Goal: Task Accomplishment & Management: Manage account settings

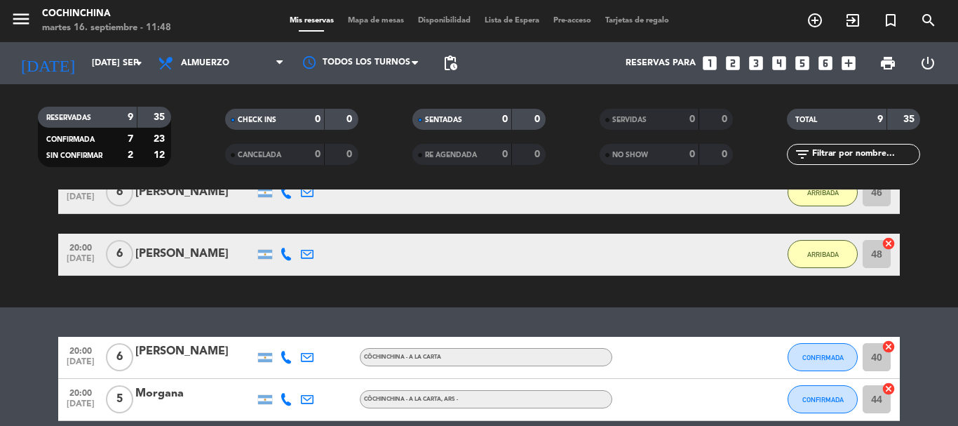
scroll to position [271, 0]
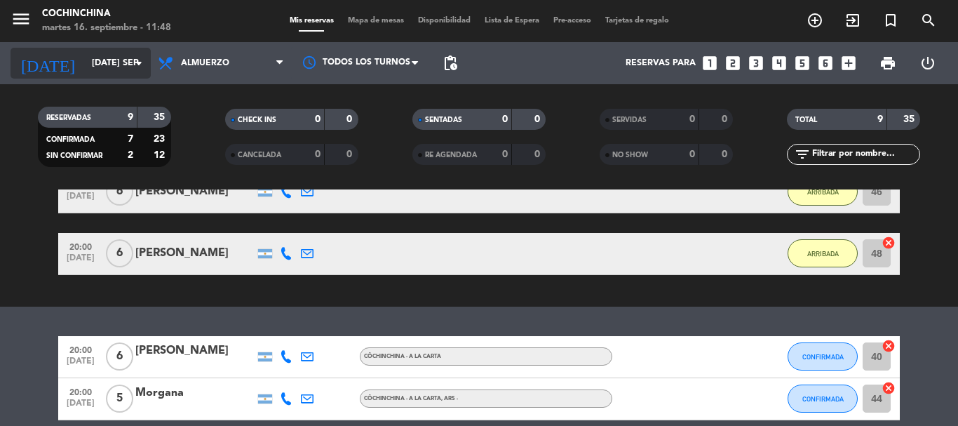
click at [121, 69] on input "[DATE] sep." at bounding box center [144, 63] width 118 height 24
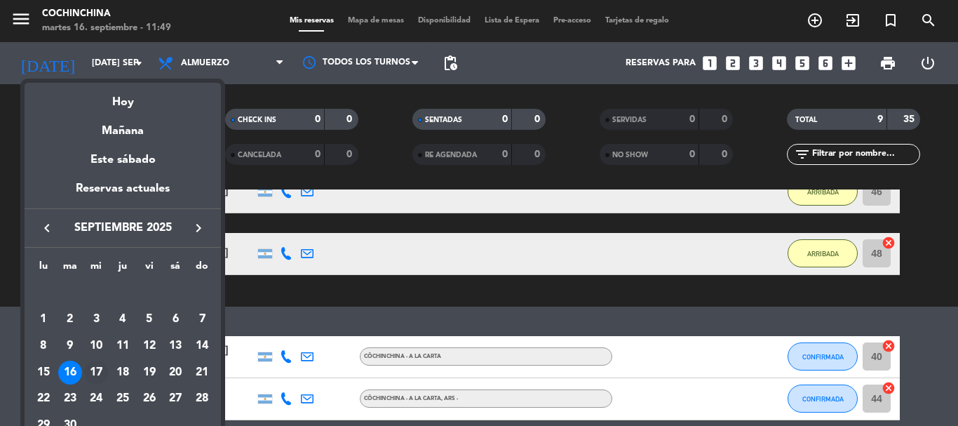
click at [99, 368] on div "17" at bounding box center [96, 372] width 24 height 24
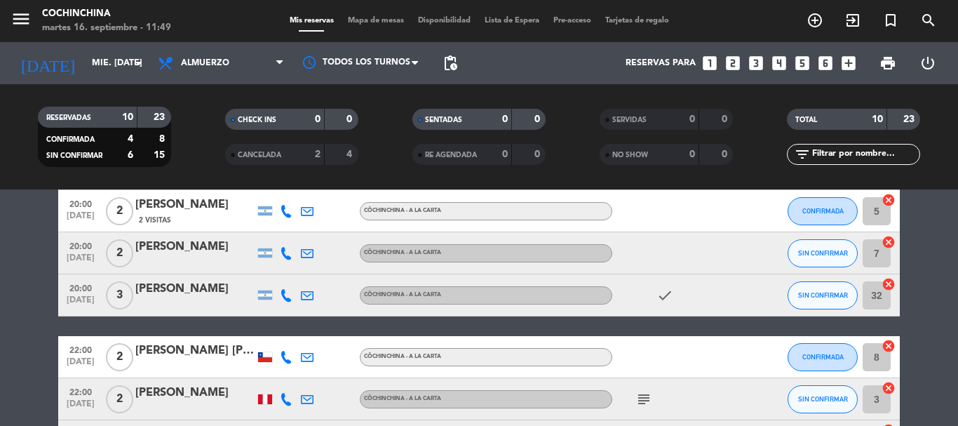
scroll to position [0, 0]
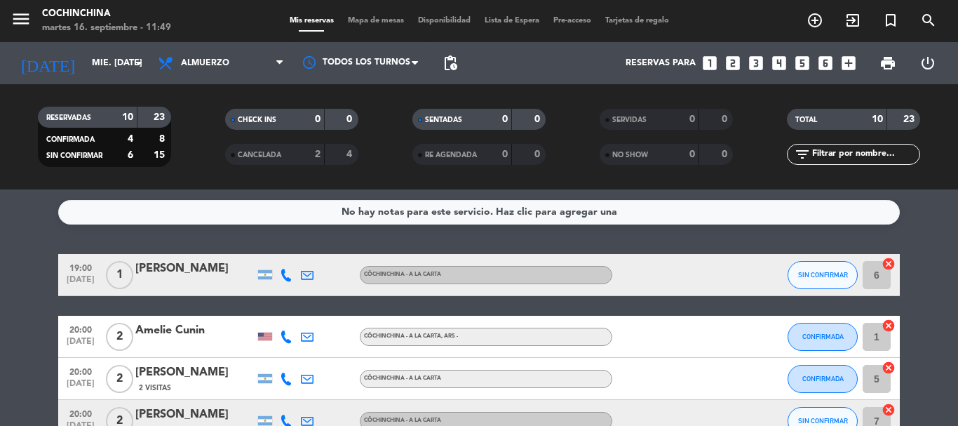
click at [187, 139] on filter-checkbox "RESERVADAS 10 23 CONFIRMADA 4 8 SIN CONFIRMAR 6 15" at bounding box center [104, 137] width 187 height 60
click at [121, 55] on input "mié. [DATE]" at bounding box center [144, 63] width 118 height 24
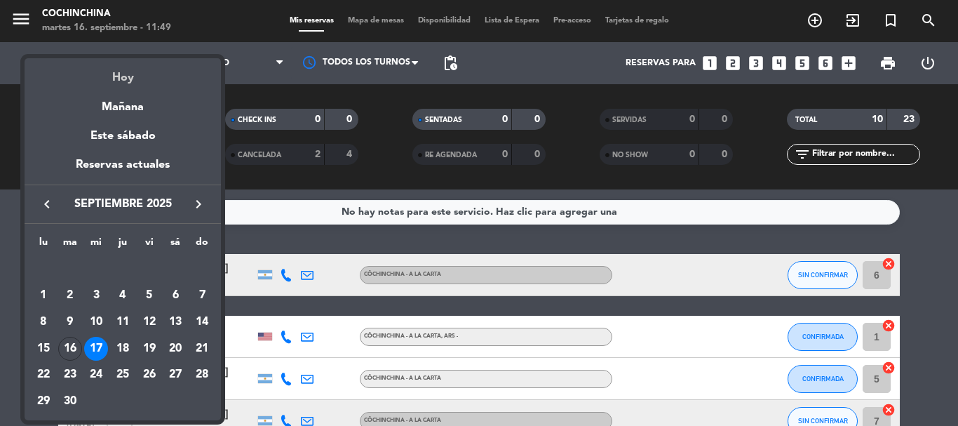
click at [124, 78] on div "Hoy" at bounding box center [123, 72] width 196 height 29
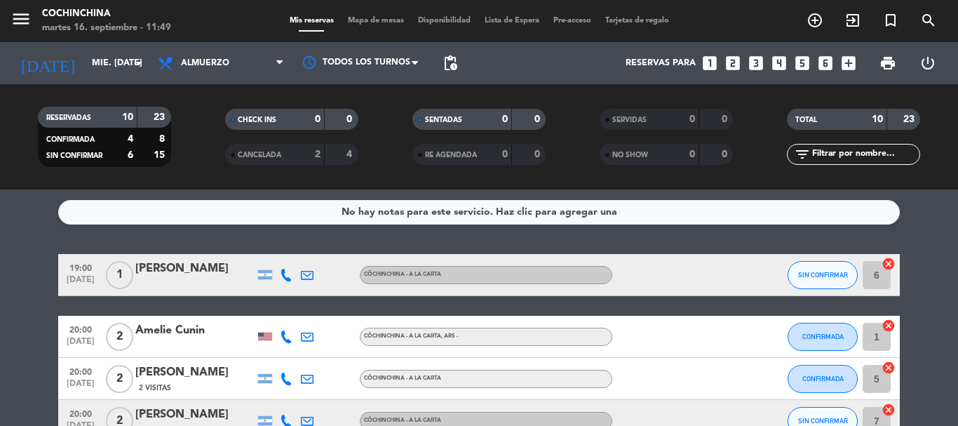
type input "[DATE] sep."
click at [201, 123] on filter-checkbox "CHECK INS 0 0" at bounding box center [291, 119] width 187 height 21
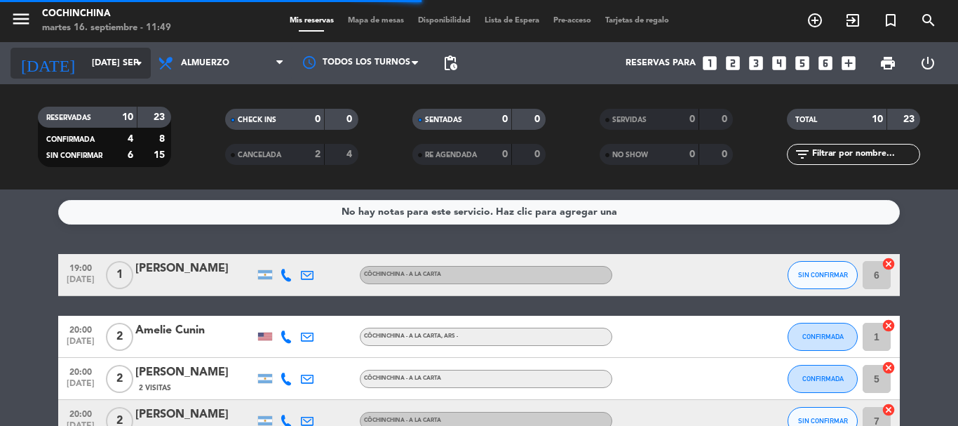
click at [146, 63] on icon "arrow_drop_down" at bounding box center [138, 63] width 17 height 17
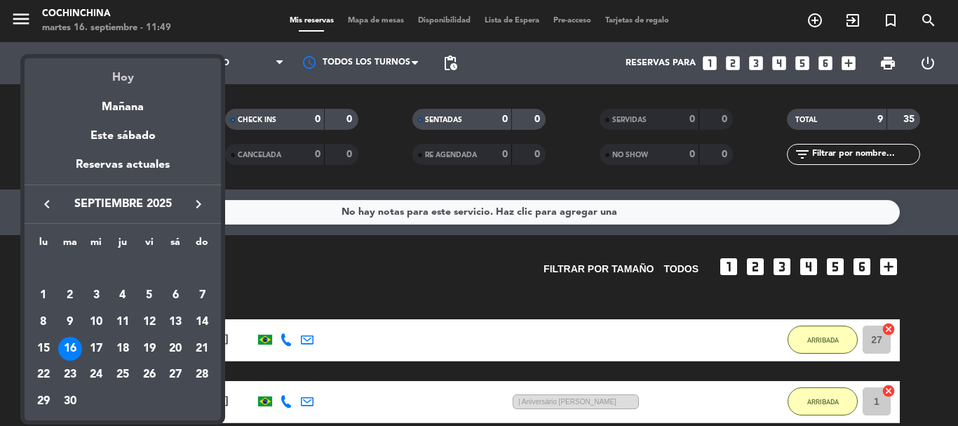
click at [120, 75] on div "Hoy" at bounding box center [123, 72] width 196 height 29
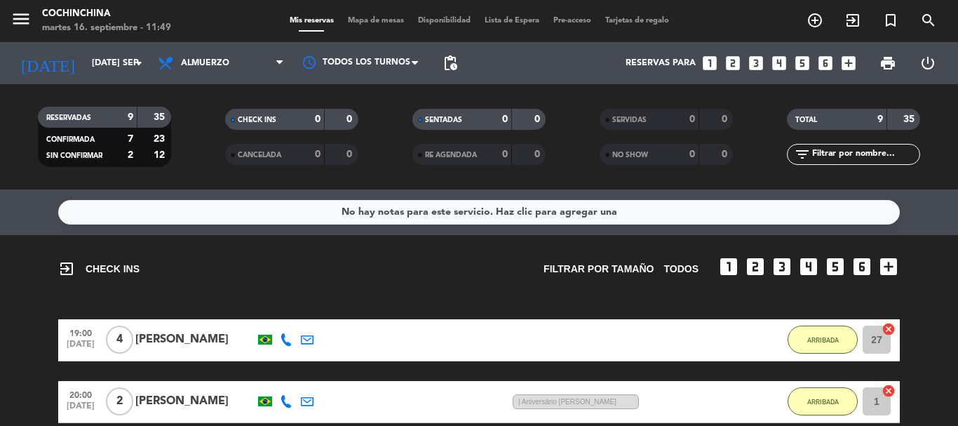
click at [191, 105] on div "RESERVADAS 9 35 CONFIRMADA 7 23 SIN CONFIRMAR 2 12" at bounding box center [104, 136] width 187 height 77
click at [200, 120] on filter-checkbox "CHECK INS 0 0" at bounding box center [291, 119] width 187 height 21
click at [203, 144] on filter-checkbox "CANCELADA 0 0" at bounding box center [291, 154] width 187 height 21
click at [189, 129] on filter-checkbox "RESERVADAS 9 35 CONFIRMADA 7 23 SIN CONFIRMAR 2 12" at bounding box center [104, 137] width 187 height 60
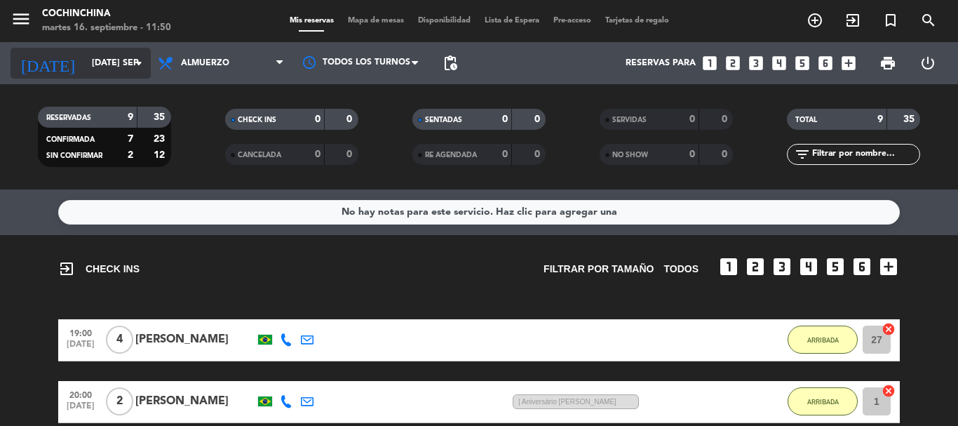
click at [141, 68] on icon "arrow_drop_down" at bounding box center [138, 63] width 17 height 17
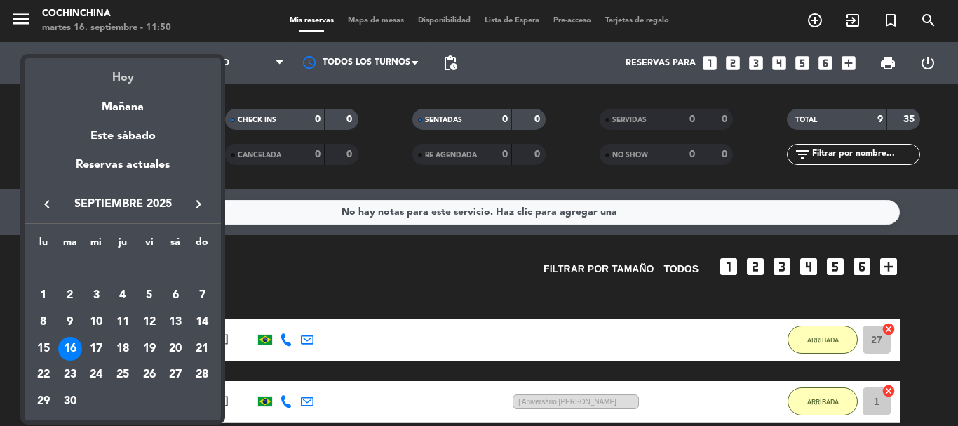
click at [123, 76] on div "Hoy" at bounding box center [123, 72] width 196 height 29
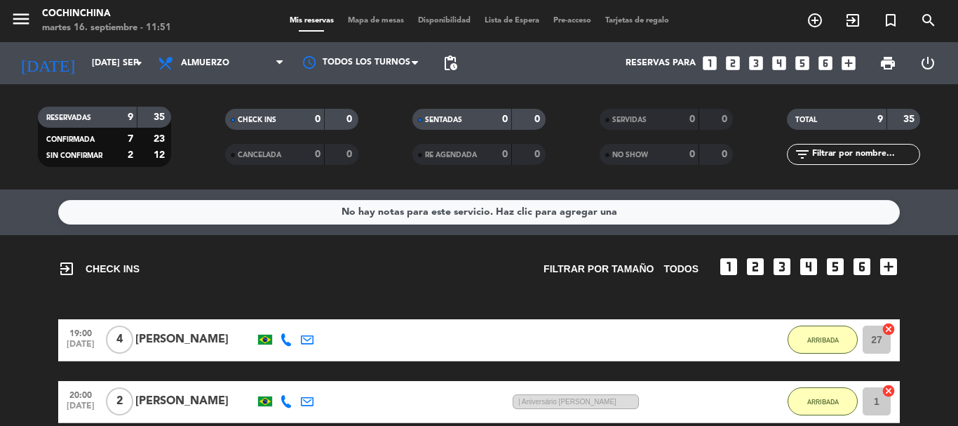
click at [209, 138] on div "CHECK INS 0 0" at bounding box center [291, 126] width 187 height 35
click at [144, 62] on icon "arrow_drop_down" at bounding box center [138, 63] width 17 height 17
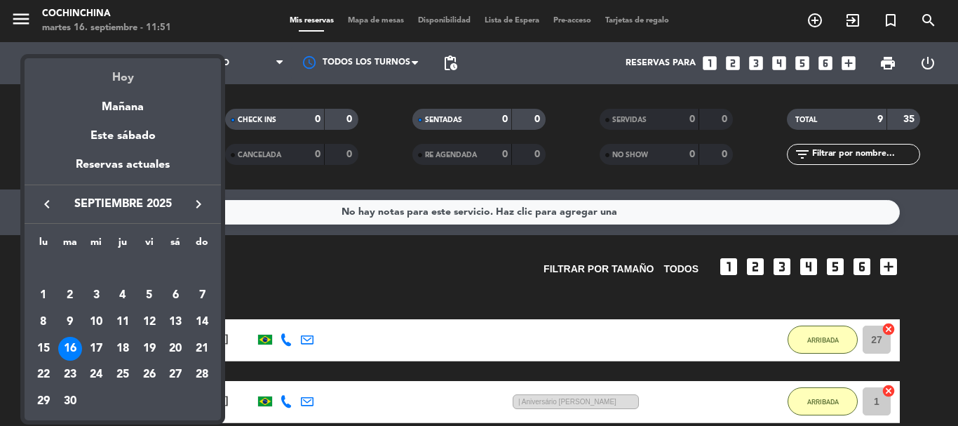
click at [117, 74] on div "Hoy" at bounding box center [123, 72] width 196 height 29
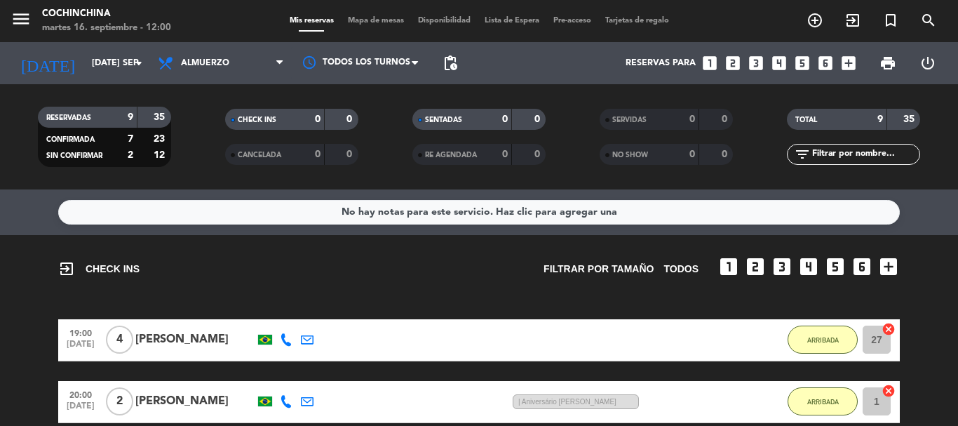
click at [182, 133] on filter-checkbox "RESERVADAS 9 35 CONFIRMADA 7 23 SIN CONFIRMAR 2 12" at bounding box center [104, 137] width 187 height 60
click at [121, 51] on input "[DATE] sep." at bounding box center [144, 63] width 118 height 24
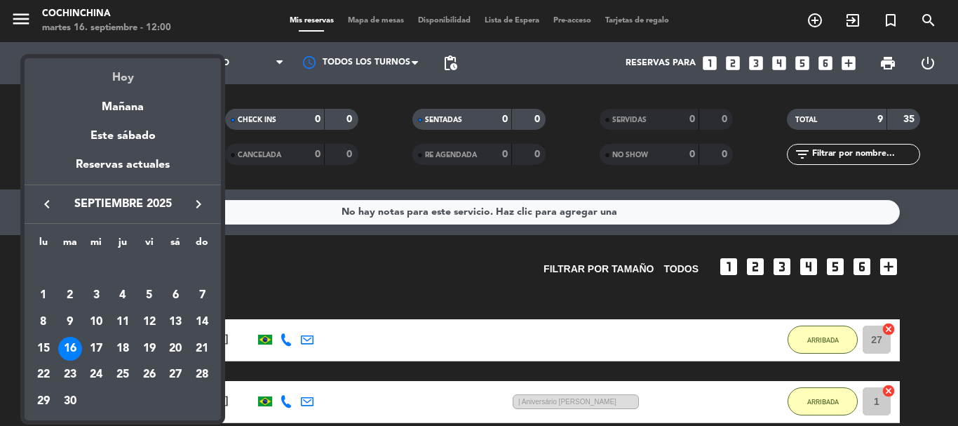
click at [121, 78] on div "Hoy" at bounding box center [123, 72] width 196 height 29
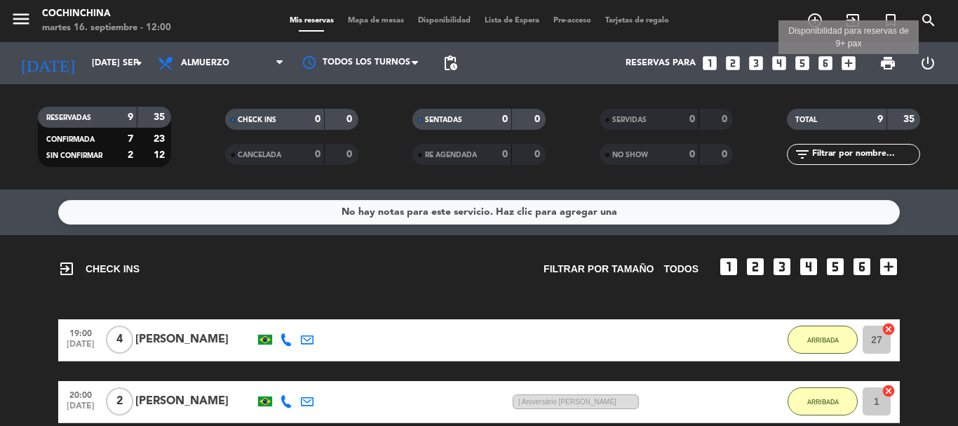
click at [846, 63] on icon "add_box" at bounding box center [848, 63] width 18 height 18
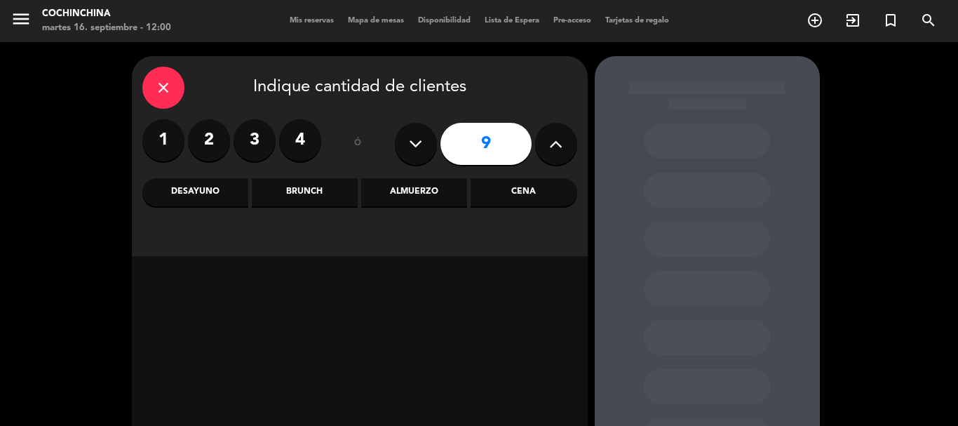
click at [409, 184] on div "Almuerzo" at bounding box center [414, 192] width 106 height 28
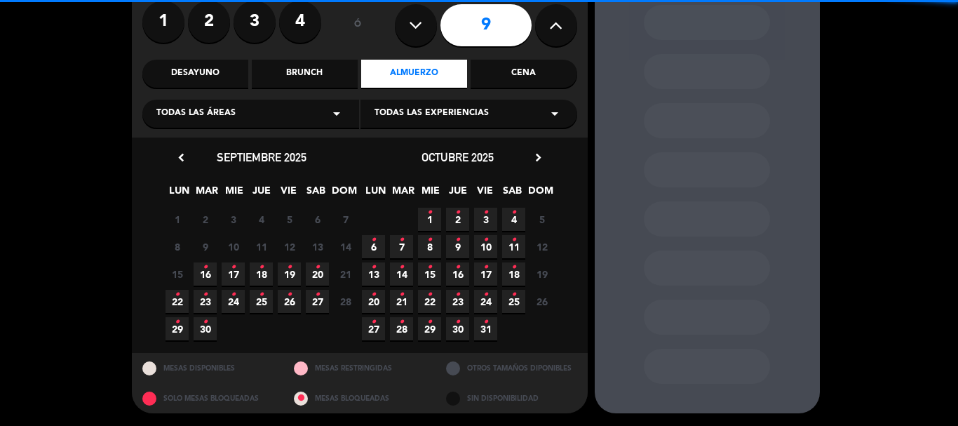
scroll to position [119, 0]
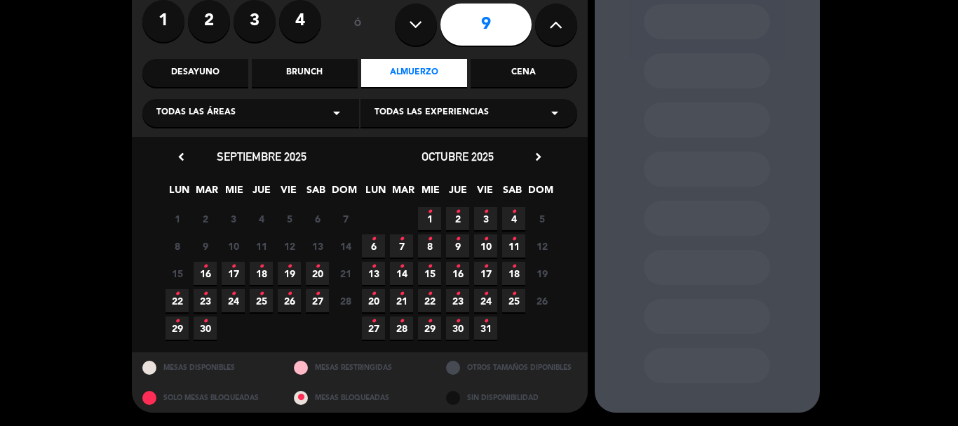
click at [208, 275] on span "16 •" at bounding box center [205, 273] width 23 height 23
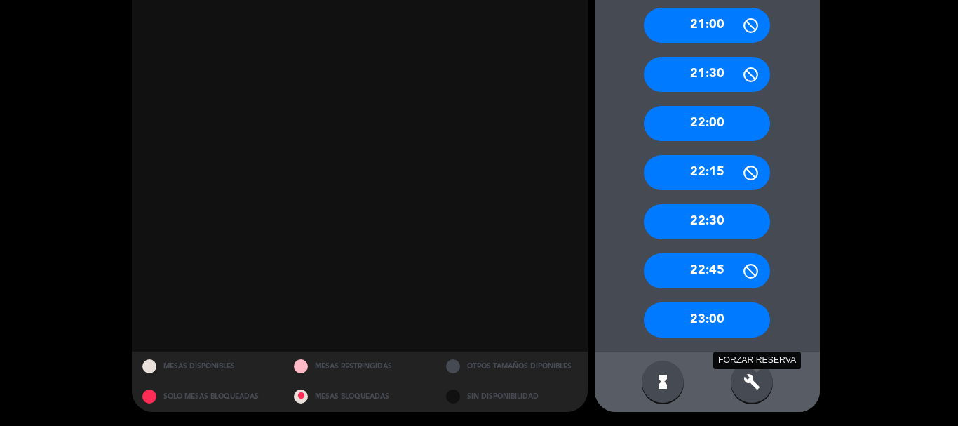
click at [757, 386] on icon "build" at bounding box center [751, 381] width 17 height 17
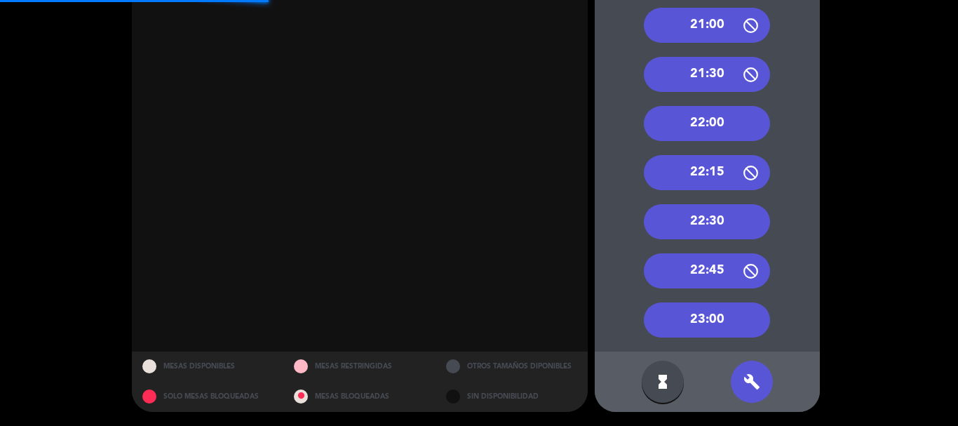
scroll to position [144, 0]
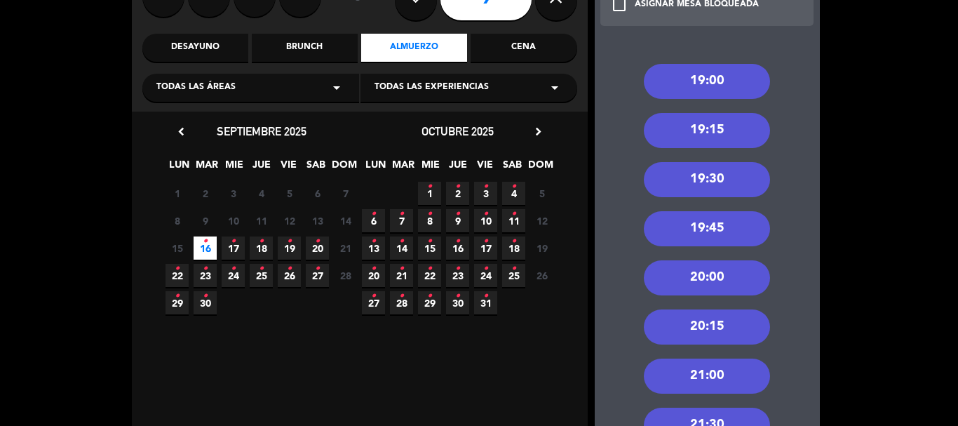
click at [720, 87] on div "19:00" at bounding box center [707, 81] width 126 height 35
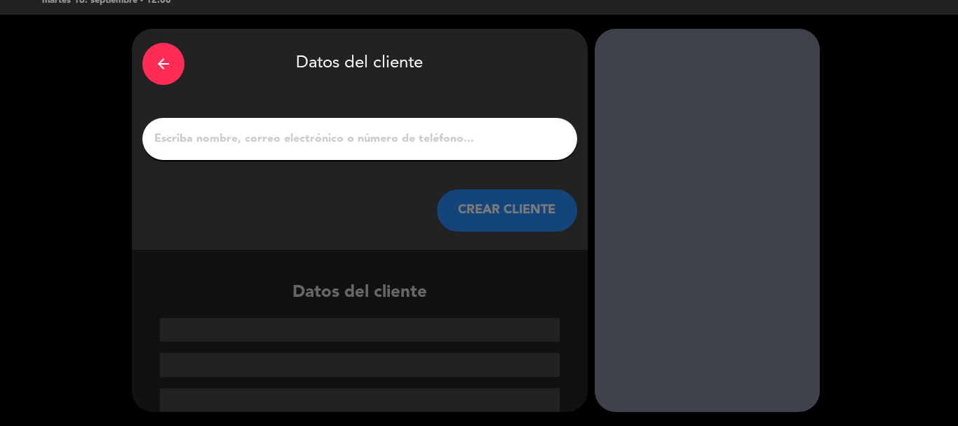
click at [463, 149] on input "1" at bounding box center [360, 139] width 414 height 20
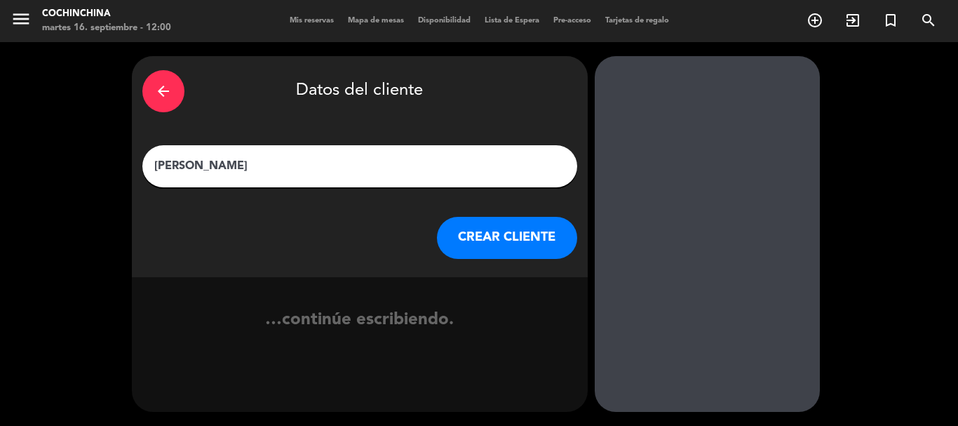
type input "[PERSON_NAME]"
click at [500, 236] on button "CREAR CLIENTE" at bounding box center [507, 238] width 140 height 42
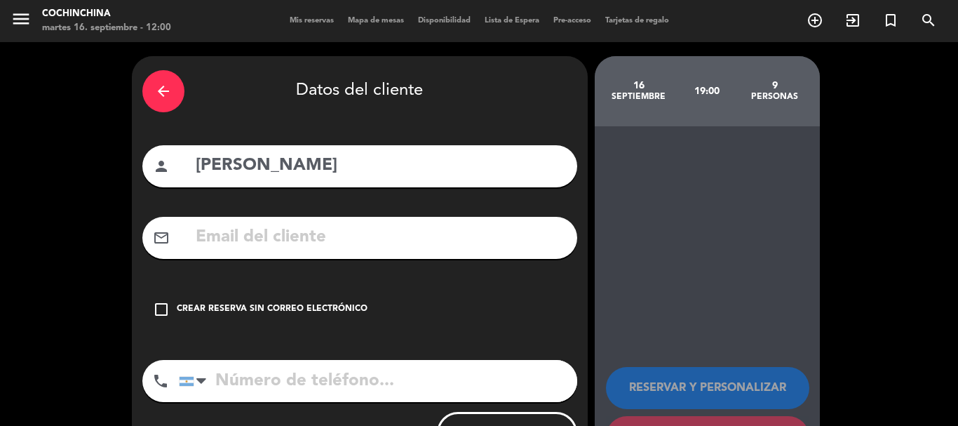
click at [306, 309] on div "Crear reserva sin correo electrónico" at bounding box center [272, 309] width 191 height 14
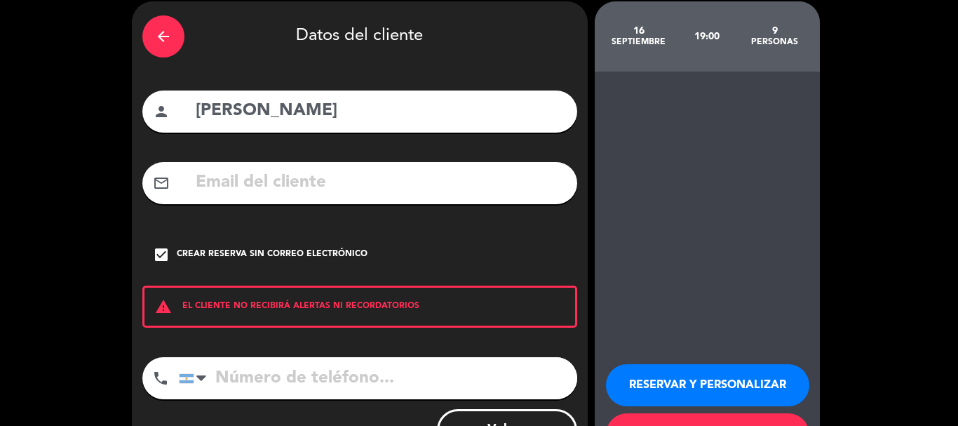
scroll to position [115, 0]
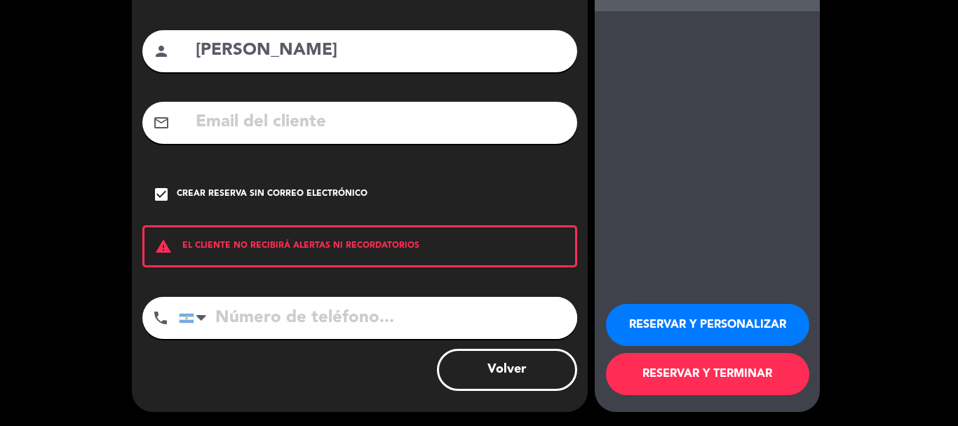
click at [670, 326] on button "RESERVAR Y PERSONALIZAR" at bounding box center [707, 325] width 203 height 42
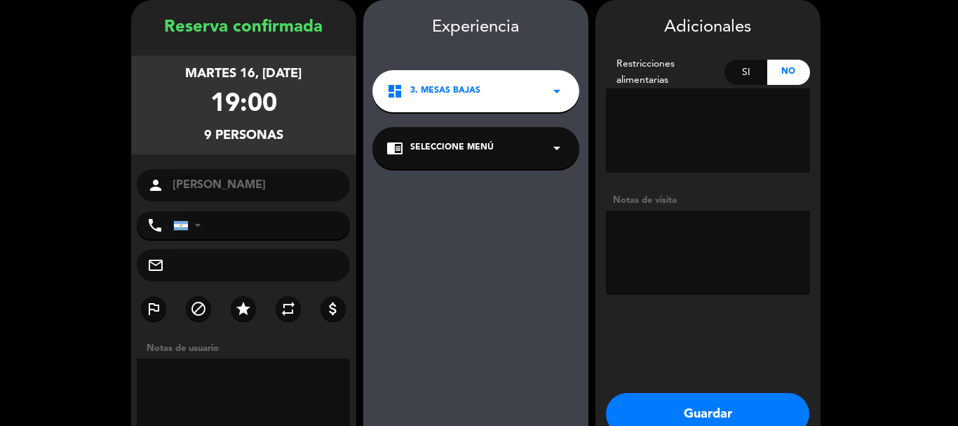
scroll to position [135, 0]
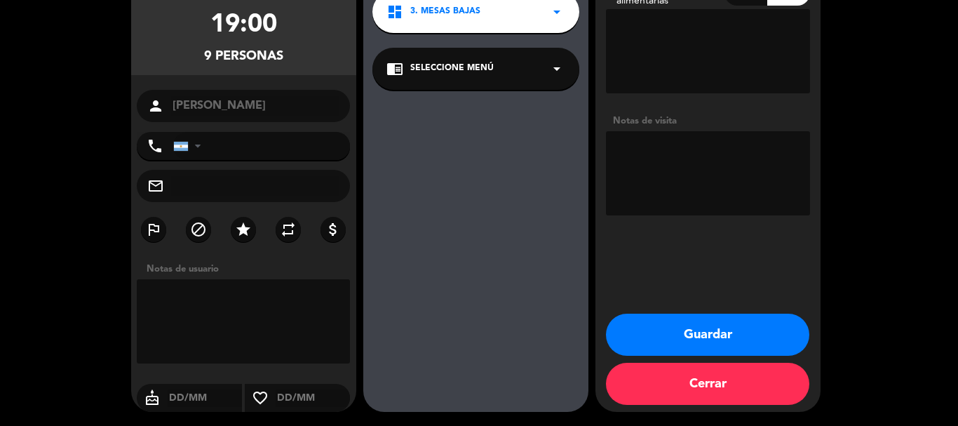
click at [660, 171] on textarea at bounding box center [708, 173] width 204 height 84
click at [700, 341] on button "Guardar" at bounding box center [707, 334] width 203 height 42
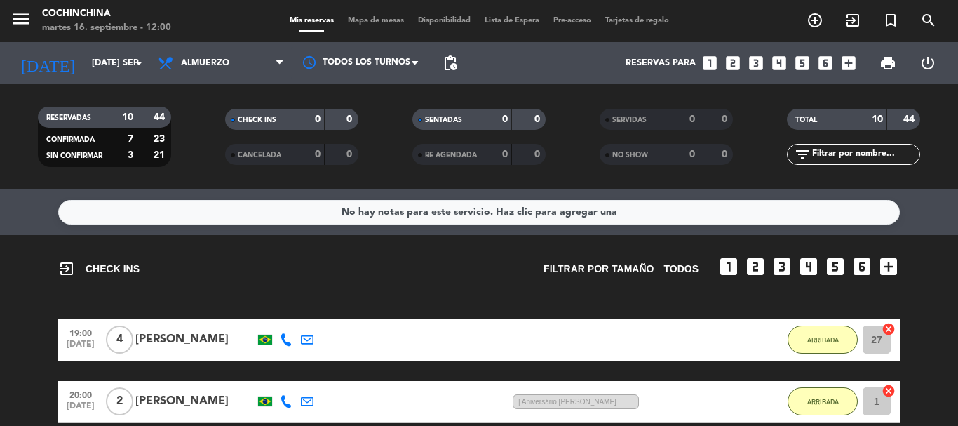
click at [189, 116] on filter-checkbox "RESERVADAS 10 44 CONFIRMADA 7 23 SIN CONFIRMAR 3 21" at bounding box center [104, 137] width 187 height 60
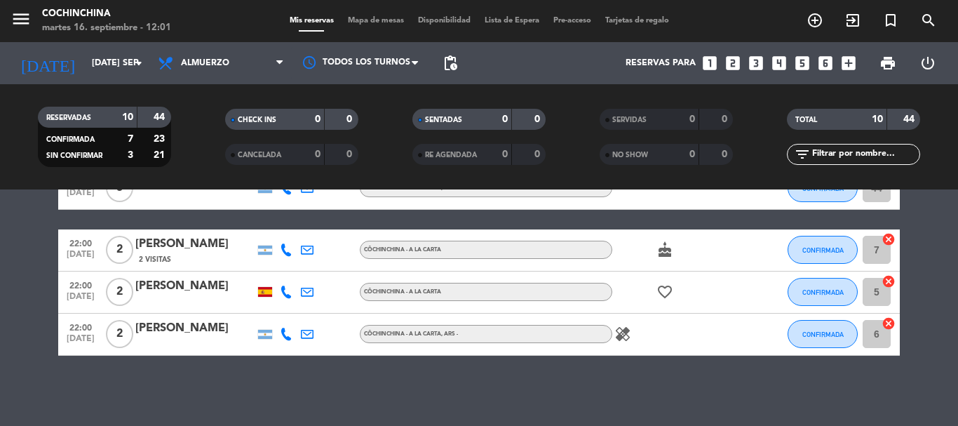
scroll to position [333, 0]
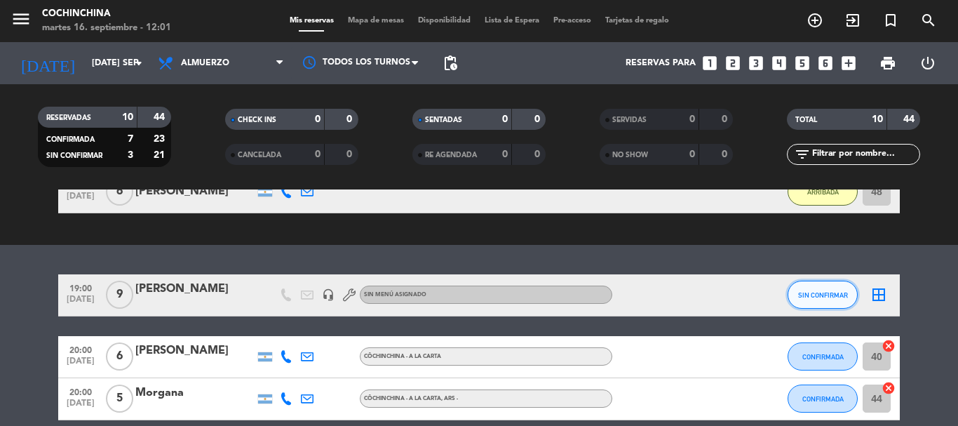
click at [837, 299] on button "SIN CONFIRMAR" at bounding box center [822, 294] width 70 height 28
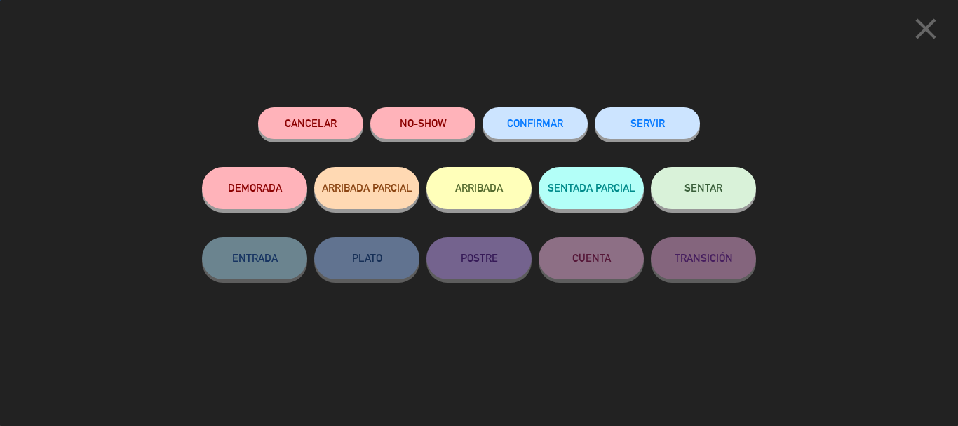
click at [552, 129] on button "CONFIRMAR" at bounding box center [534, 123] width 105 height 32
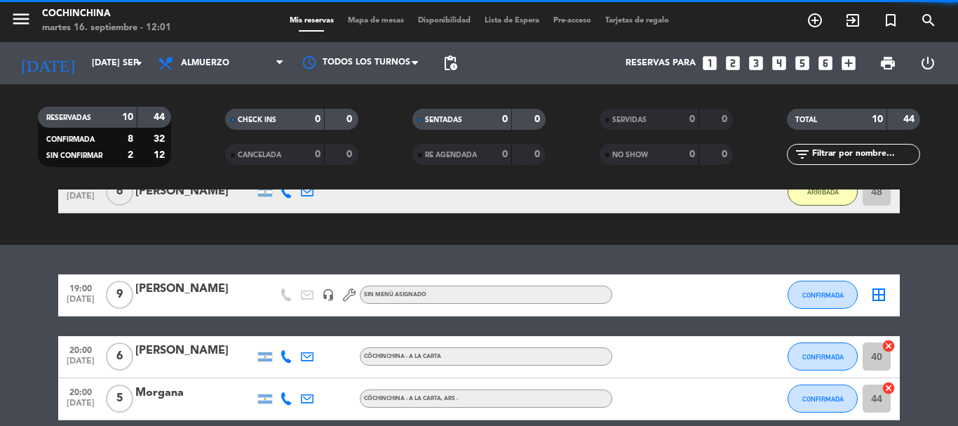
click at [379, 24] on span "Mapa de mesas" at bounding box center [376, 21] width 70 height 8
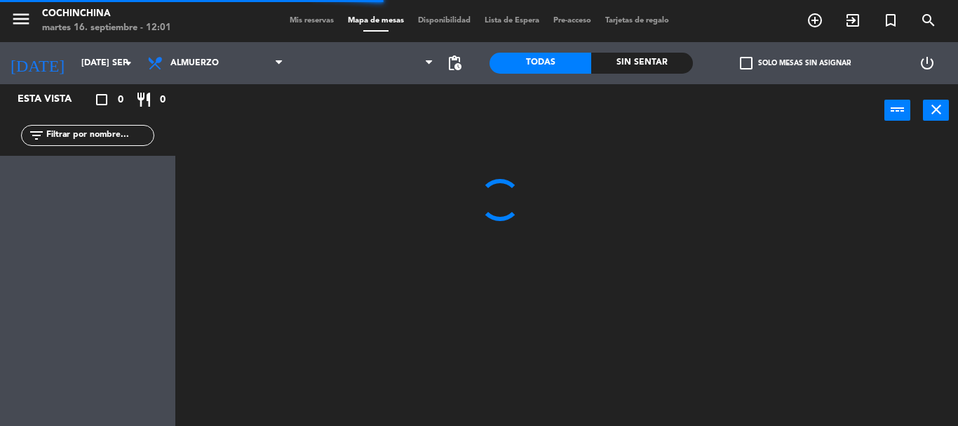
click at [135, 129] on input "text" at bounding box center [99, 135] width 109 height 15
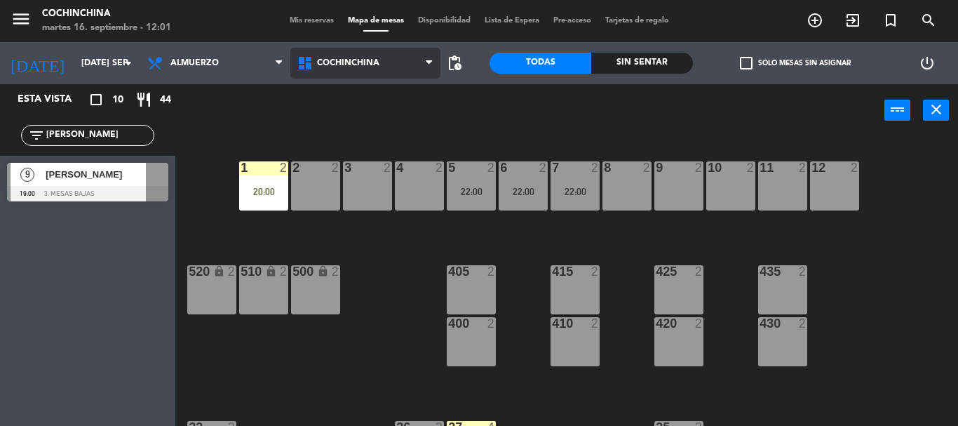
type input "[PERSON_NAME]"
click at [360, 62] on span "Cochinchina" at bounding box center [348, 63] width 62 height 10
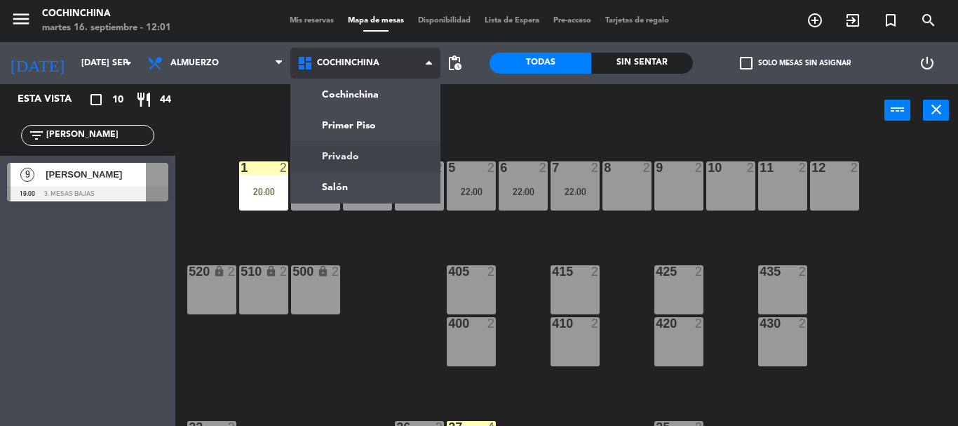
click at [334, 149] on ng-component "menu Cochinchina martes 16. septiembre - 12:01 Mis reservas Mapa de mesas Dispo…" at bounding box center [479, 213] width 958 height 426
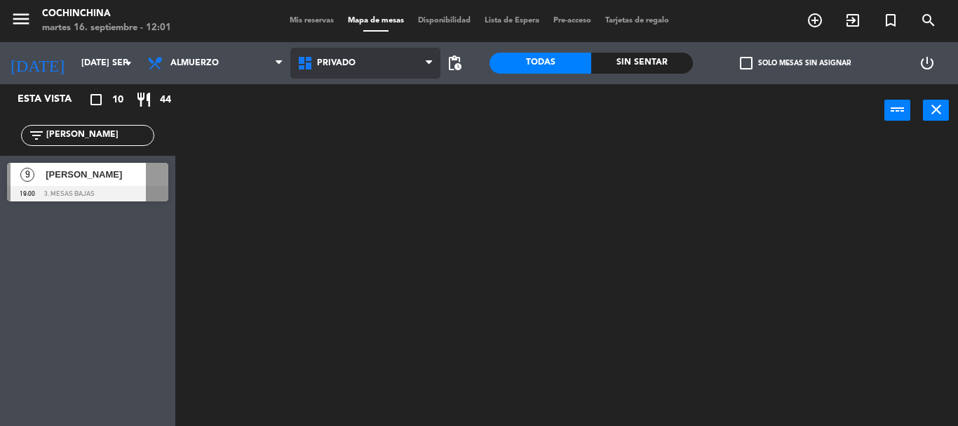
click at [347, 62] on span "Privado" at bounding box center [336, 63] width 39 height 10
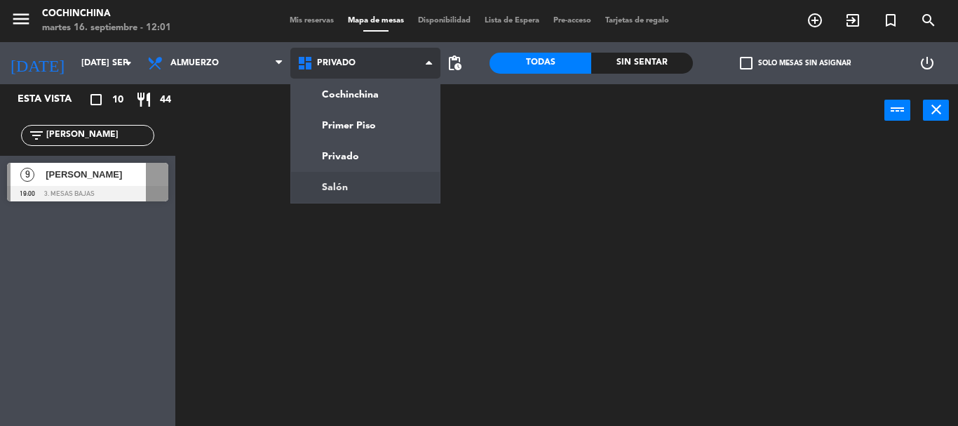
click at [343, 195] on ng-component "menu Cochinchina martes 16. septiembre - 12:01 Mis reservas Mapa de mesas Dispo…" at bounding box center [479, 213] width 958 height 426
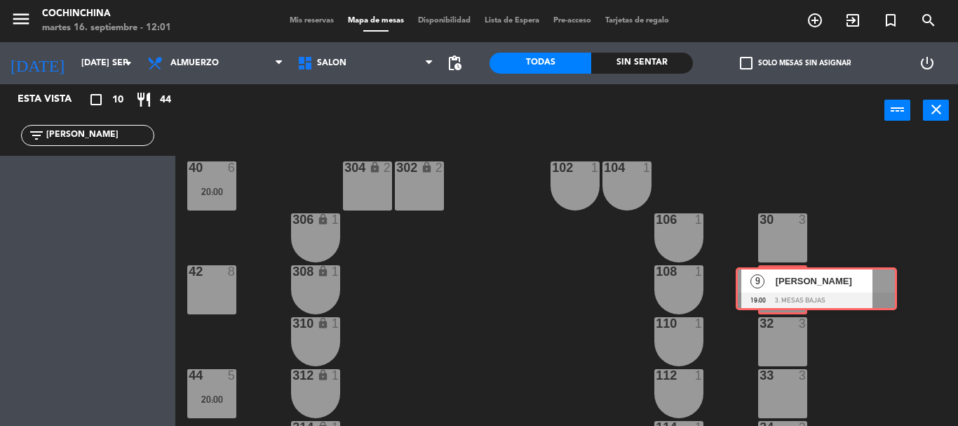
drag, startPoint x: 44, startPoint y: 183, endPoint x: 773, endPoint y: 287, distance: 736.0
click at [773, 287] on div "Esta vista crop_square 10 restaurant 44 filter_list [PERSON_NAME] 9 [PERSON_NAM…" at bounding box center [479, 254] width 958 height 341
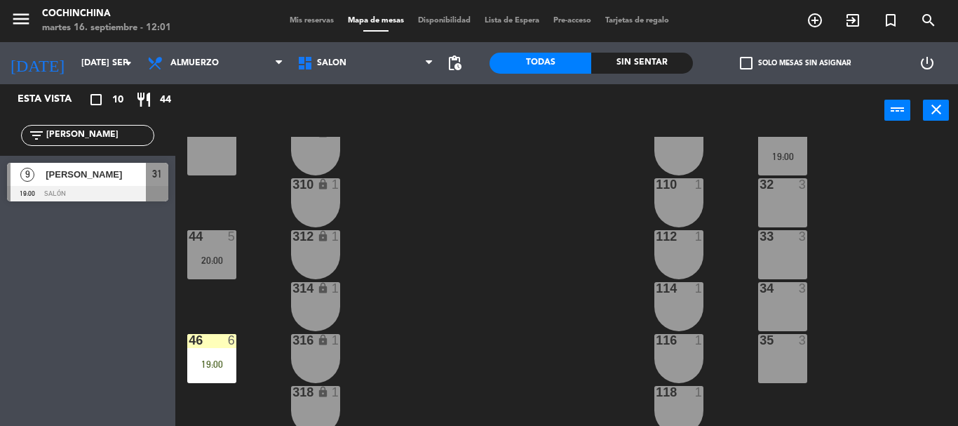
scroll to position [140, 0]
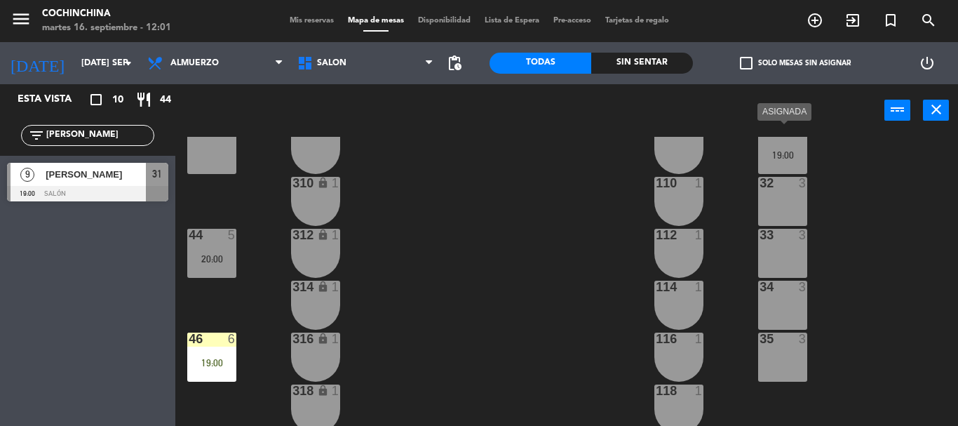
click at [791, 156] on div "19:00" at bounding box center [782, 155] width 49 height 10
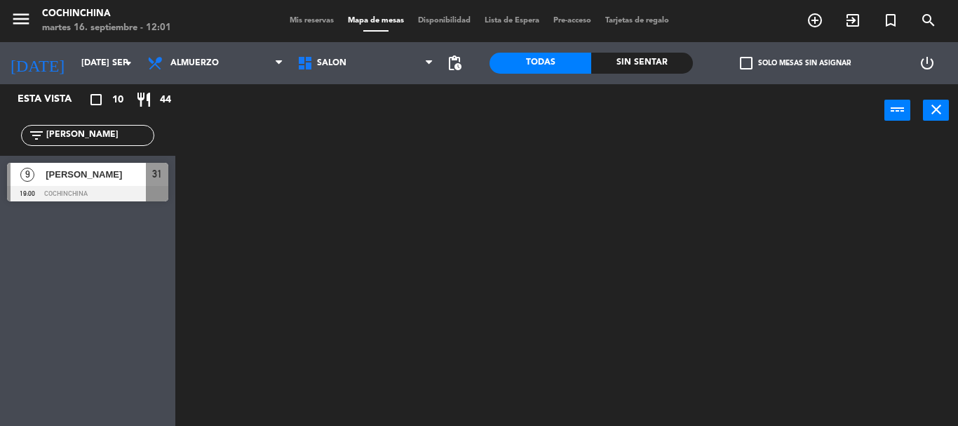
scroll to position [0, 0]
drag, startPoint x: 851, startPoint y: 198, endPoint x: 797, endPoint y: 198, distance: 54.0
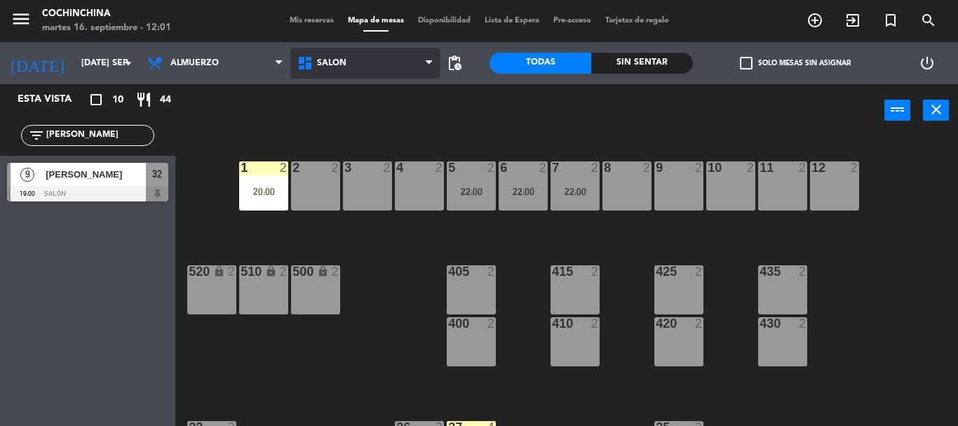
click at [346, 65] on span "Salón" at bounding box center [365, 63] width 150 height 31
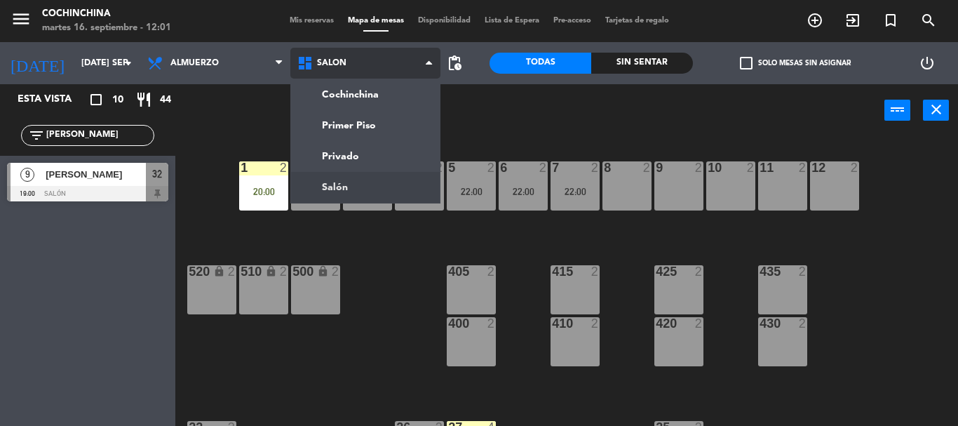
click at [337, 187] on ng-component "menu Cochinchina martes 16. septiembre - 12:01 Mis reservas Mapa de mesas Dispo…" at bounding box center [479, 213] width 958 height 426
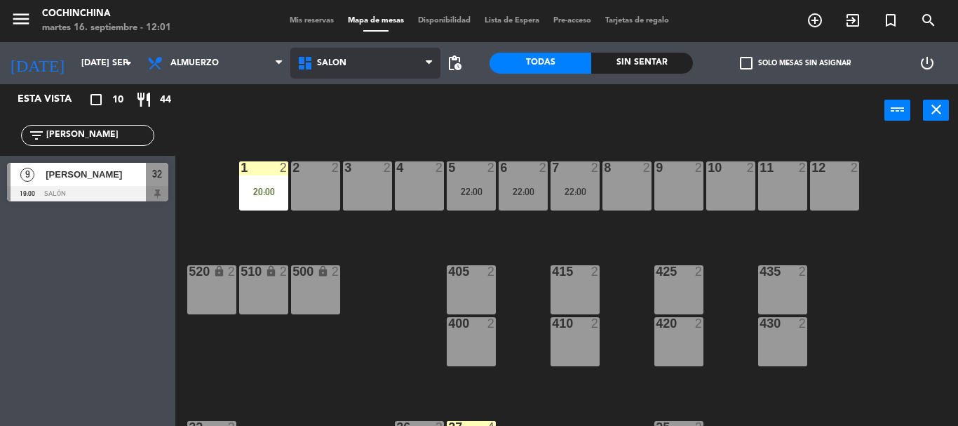
click at [383, 70] on span "Salón" at bounding box center [365, 63] width 150 height 31
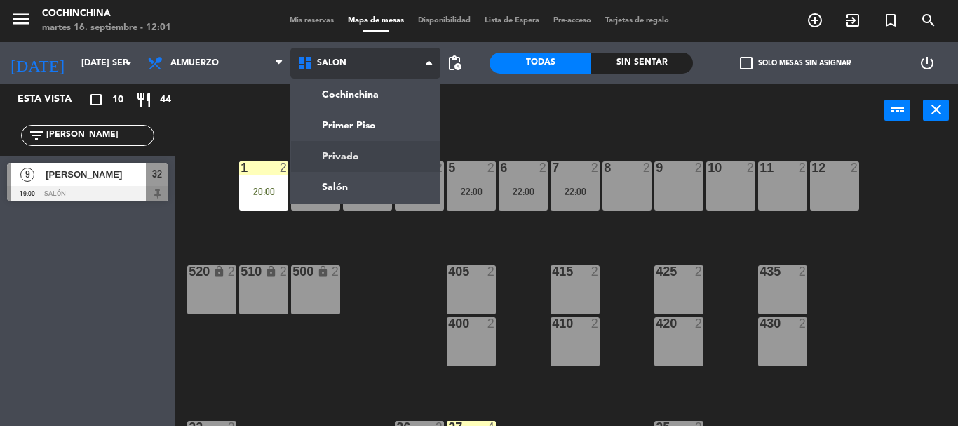
click at [353, 158] on ng-component "menu Cochinchina martes 16. septiembre - 12:01 Mis reservas Mapa de mesas Dispo…" at bounding box center [479, 213] width 958 height 426
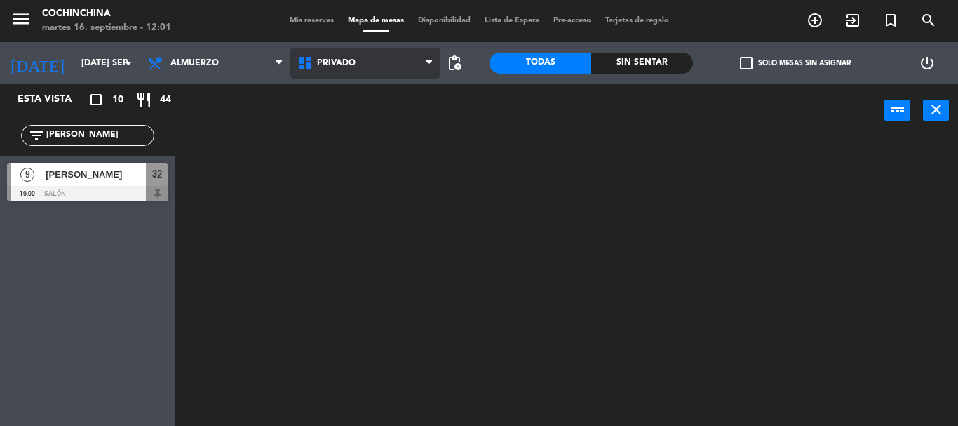
click at [376, 67] on span "Privado" at bounding box center [365, 63] width 150 height 31
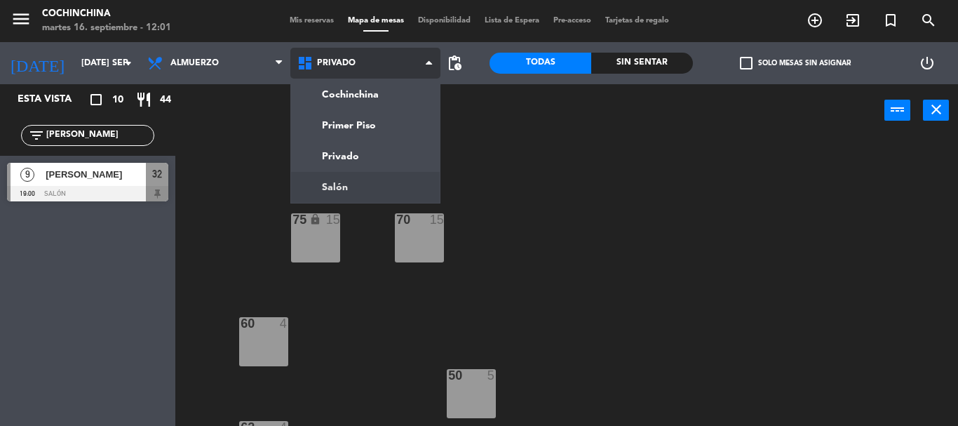
click at [360, 183] on ng-component "menu Cochinchina martes 16. septiembre - 12:01 Mis reservas Mapa de mesas Dispo…" at bounding box center [479, 213] width 958 height 426
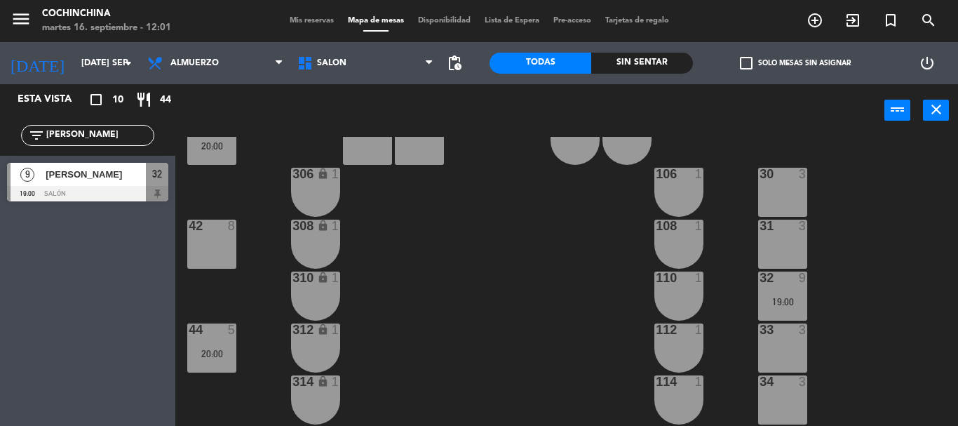
scroll to position [70, 0]
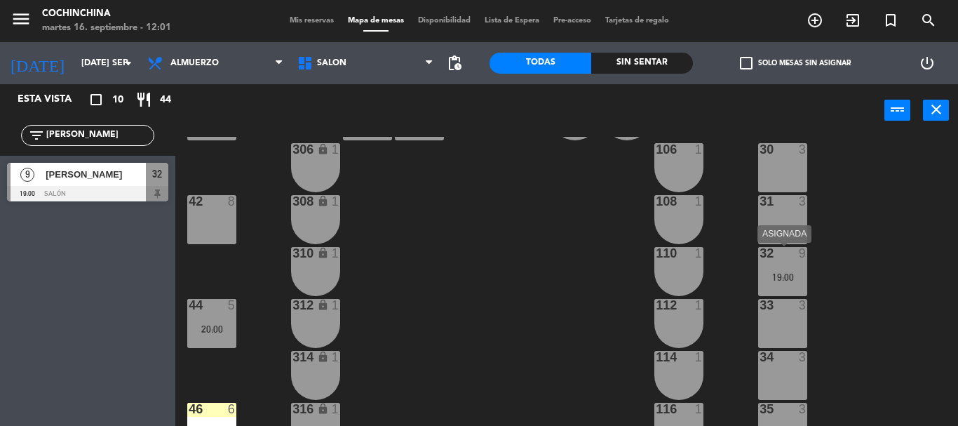
click at [799, 268] on div "32 9 19:00" at bounding box center [782, 271] width 49 height 49
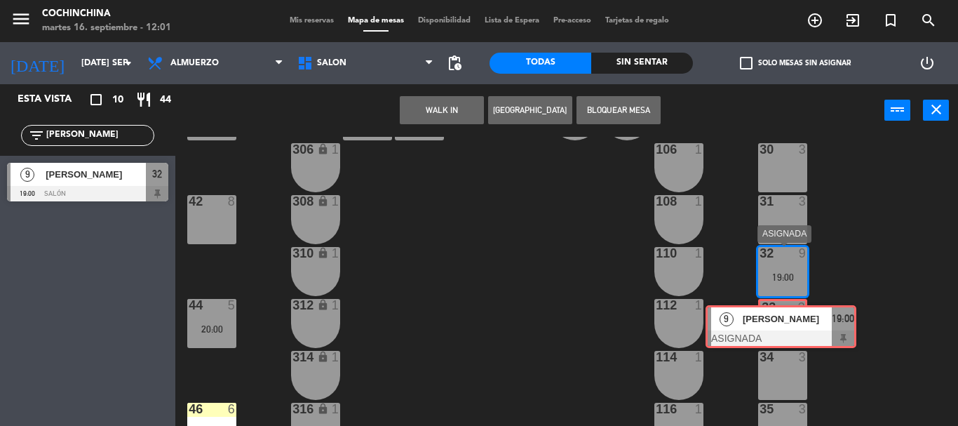
drag, startPoint x: 825, startPoint y: 317, endPoint x: 769, endPoint y: 318, distance: 56.1
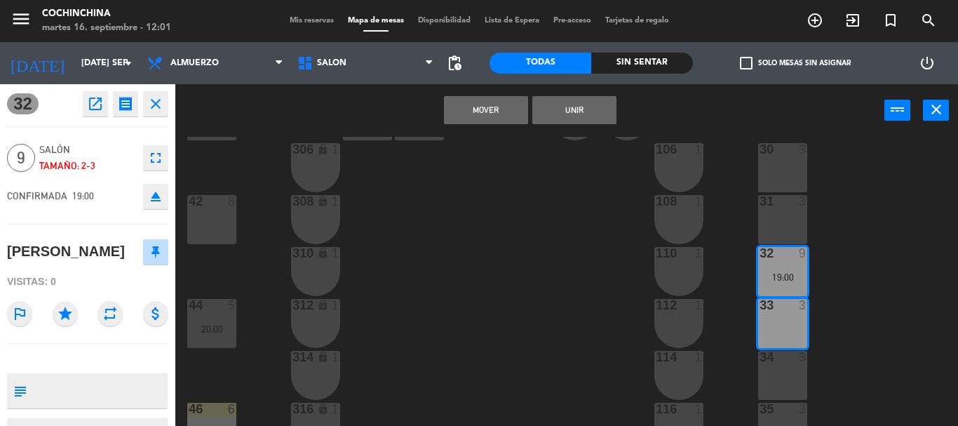
click at [782, 374] on div "34 3" at bounding box center [782, 375] width 49 height 49
click at [775, 226] on div "31 3" at bounding box center [782, 219] width 49 height 49
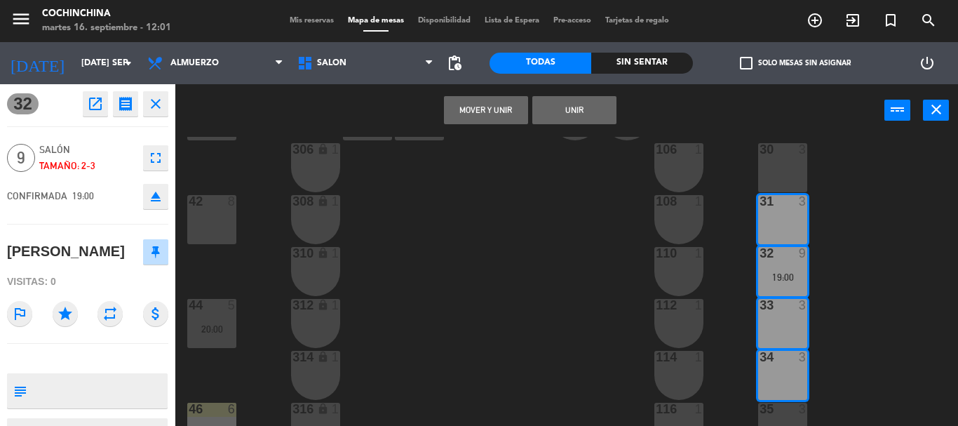
click at [595, 107] on button "Unir" at bounding box center [574, 110] width 84 height 28
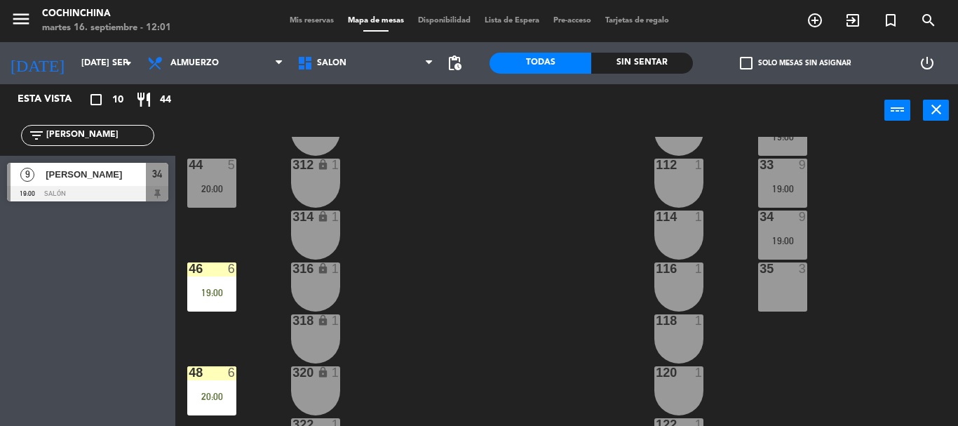
scroll to position [0, 0]
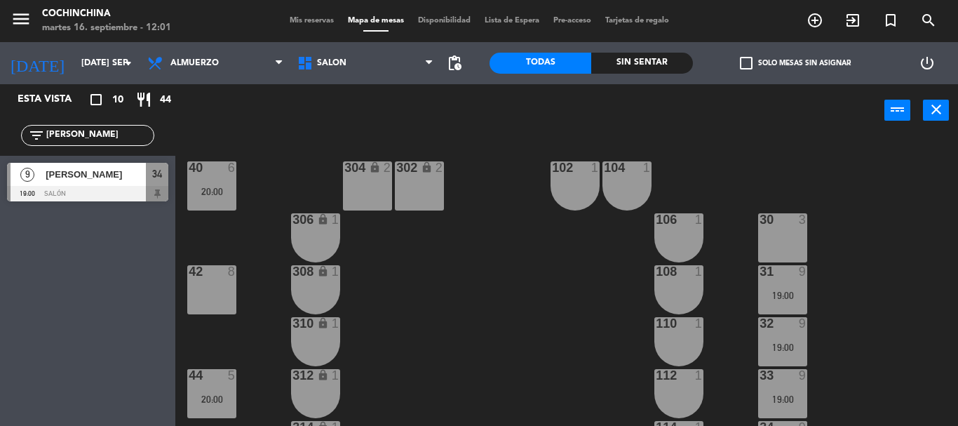
click at [133, 130] on input "[PERSON_NAME]" at bounding box center [99, 135] width 109 height 15
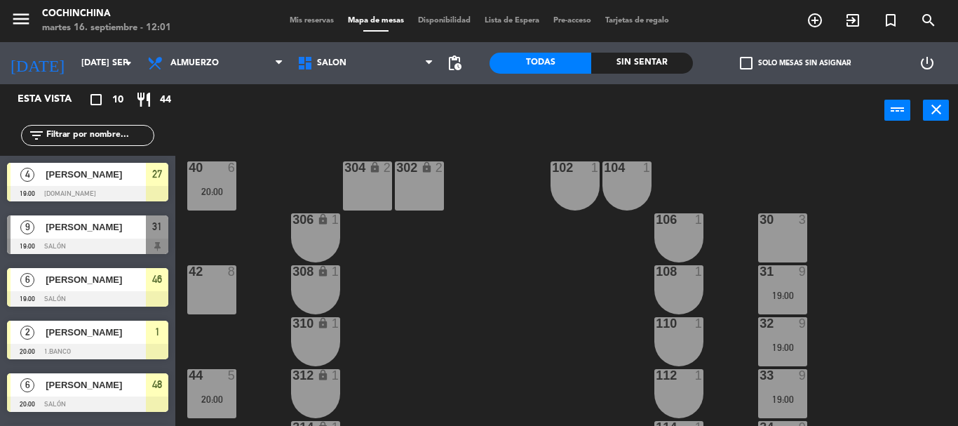
click at [290, 20] on span "Mis reservas" at bounding box center [312, 21] width 58 height 8
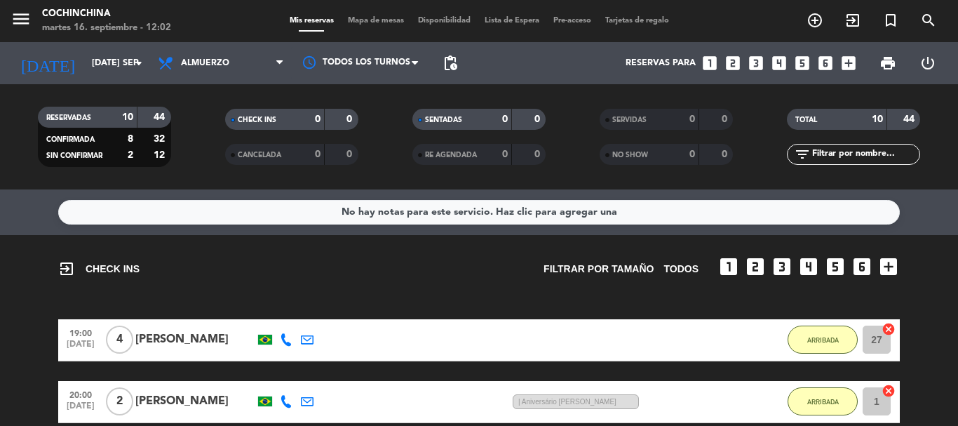
click at [199, 143] on div "CHECK INS 0 0" at bounding box center [291, 126] width 187 height 35
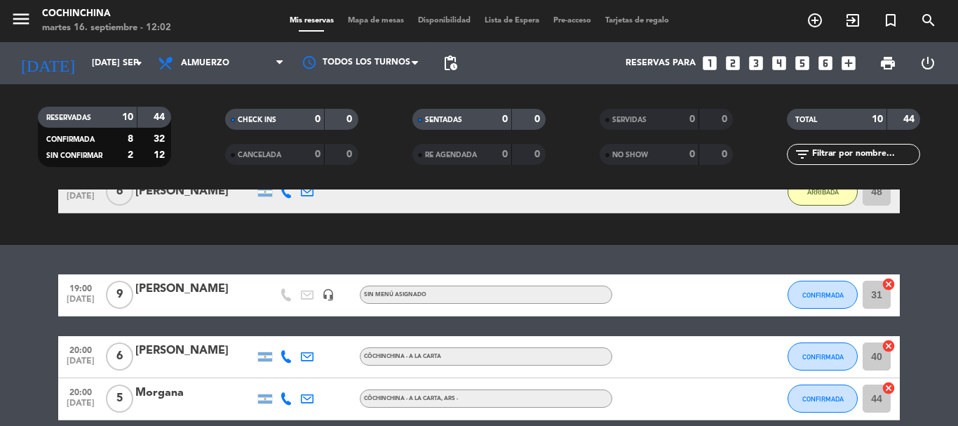
scroll to position [123, 0]
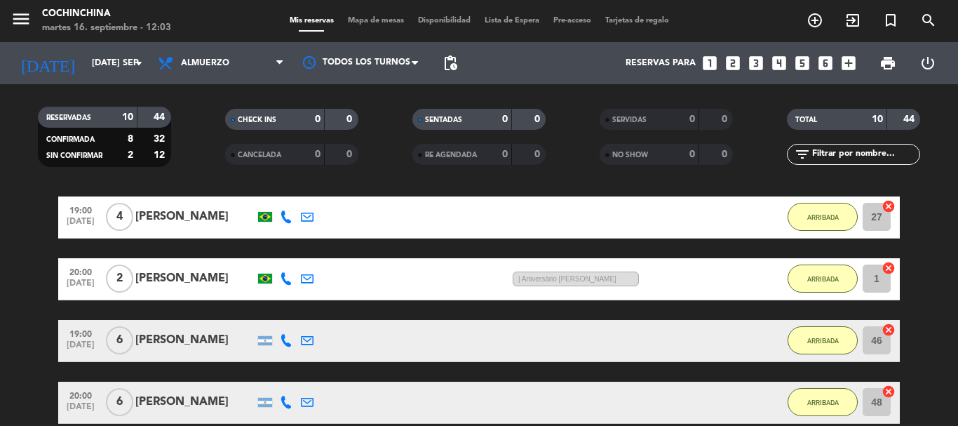
click at [179, 121] on filter-checkbox "RESERVADAS 10 44 CONFIRMADA 8 32 SIN CONFIRMAR 2 12" at bounding box center [104, 137] width 187 height 60
click at [133, 55] on icon "arrow_drop_down" at bounding box center [138, 63] width 17 height 17
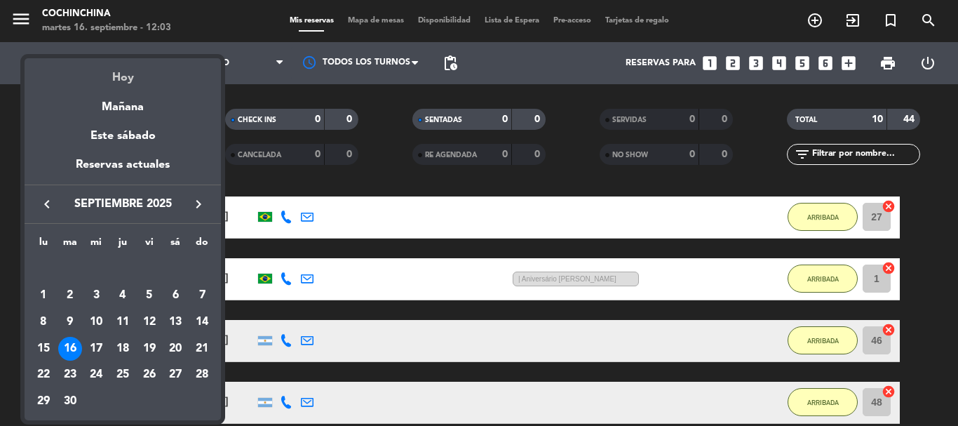
click at [128, 77] on div "Hoy" at bounding box center [123, 72] width 196 height 29
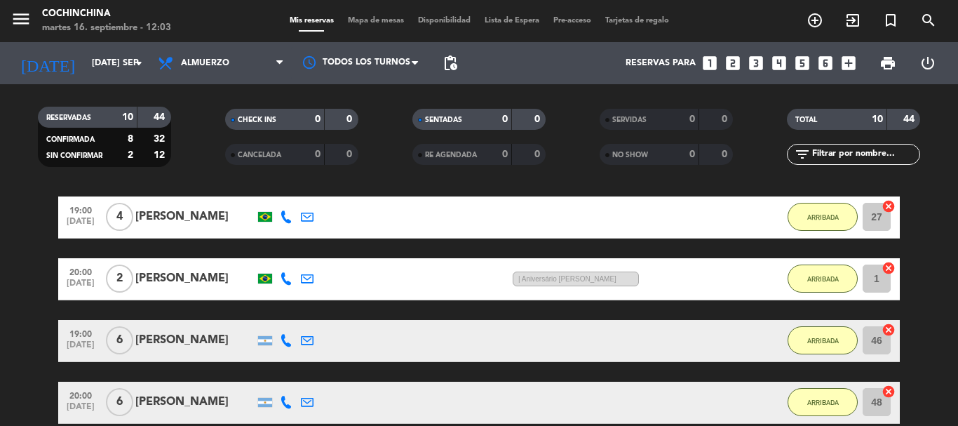
click at [180, 144] on filter-checkbox "RESERVADAS 10 44 CONFIRMADA 8 32 SIN CONFIRMAR 2 12" at bounding box center [104, 137] width 187 height 60
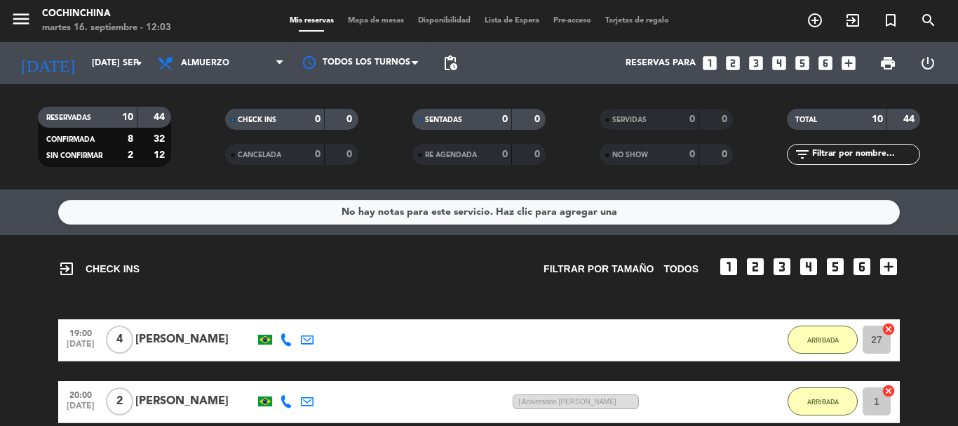
scroll to position [0, 0]
click at [183, 137] on filter-checkbox "RESERVADAS 10 44 CONFIRMADA 8 32 SIN CONFIRMAR 2 12" at bounding box center [104, 137] width 187 height 60
click at [190, 126] on filter-checkbox "RESERVADAS 10 44 CONFIRMADA 8 32 SIN CONFIRMAR 2 12" at bounding box center [104, 137] width 187 height 60
click at [195, 137] on filter-checkbox "RESERVADAS 10 44 CONFIRMADA 8 32 SIN CONFIRMAR 2 12" at bounding box center [104, 137] width 187 height 60
click at [187, 121] on filter-checkbox "RESERVADAS 10 44 CONFIRMADA 8 32 SIN CONFIRMAR 2 12" at bounding box center [104, 137] width 187 height 60
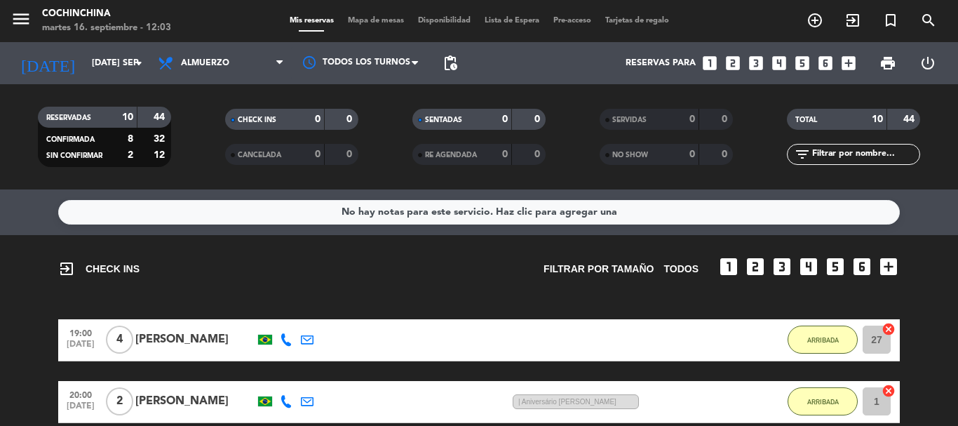
click at [379, 15] on div "Mis reservas Mapa de mesas Disponibilidad Lista de Espera Pre-acceso Tarjetas d…" at bounding box center [479, 21] width 393 height 13
click at [377, 22] on span "Mapa de mesas" at bounding box center [376, 21] width 70 height 8
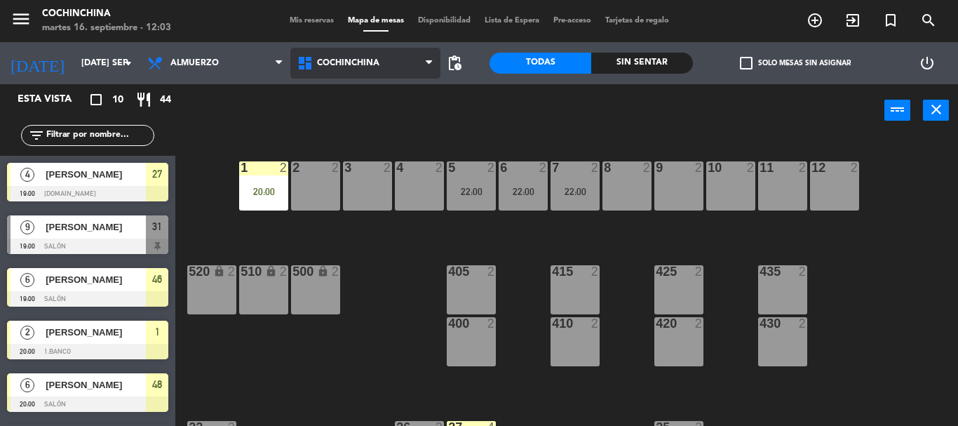
click at [403, 72] on span "Cochinchina" at bounding box center [365, 63] width 150 height 31
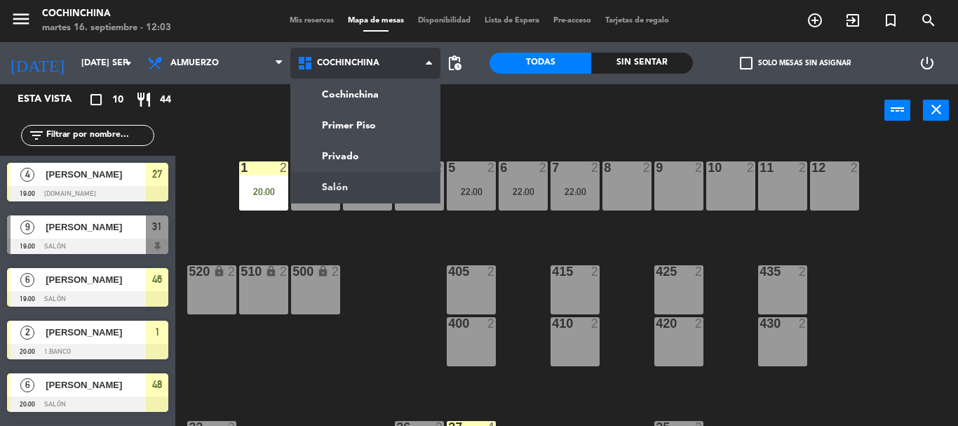
click at [341, 188] on ng-component "menu Cochinchina martes 16. septiembre - 12:03 Mis reservas Mapa de mesas Dispo…" at bounding box center [479, 213] width 958 height 426
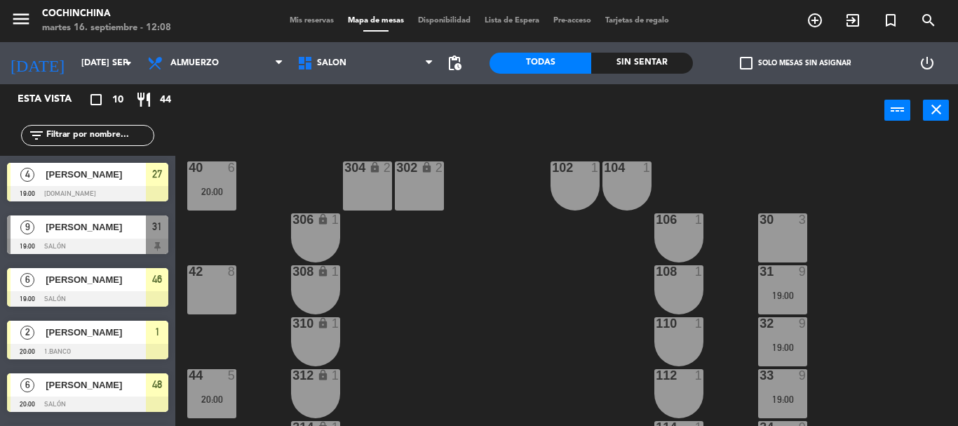
click at [273, 146] on div "40 6 20:00 304 lock 2 102 1 302 lock 2 104 1 306 lock 1 30 3 106 1 42 8 308 loc…" at bounding box center [571, 281] width 773 height 289
click at [112, 67] on input "[DATE] sep." at bounding box center [133, 63] width 118 height 24
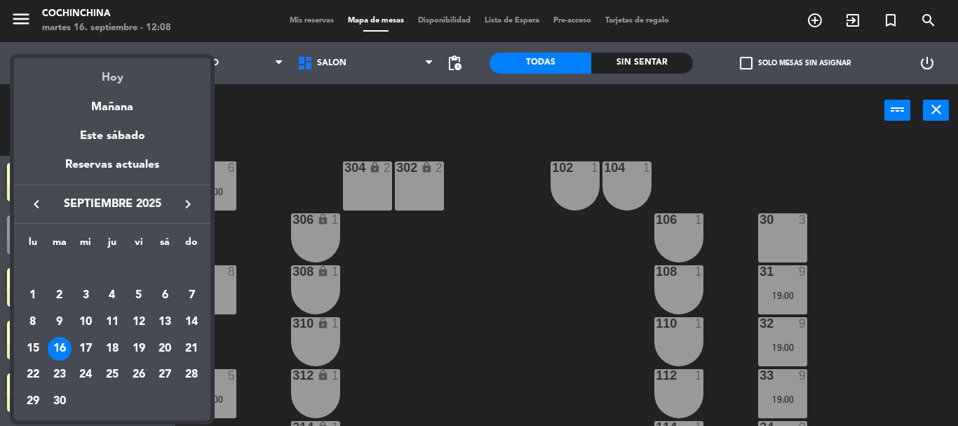
click at [115, 76] on div "Hoy" at bounding box center [112, 72] width 196 height 29
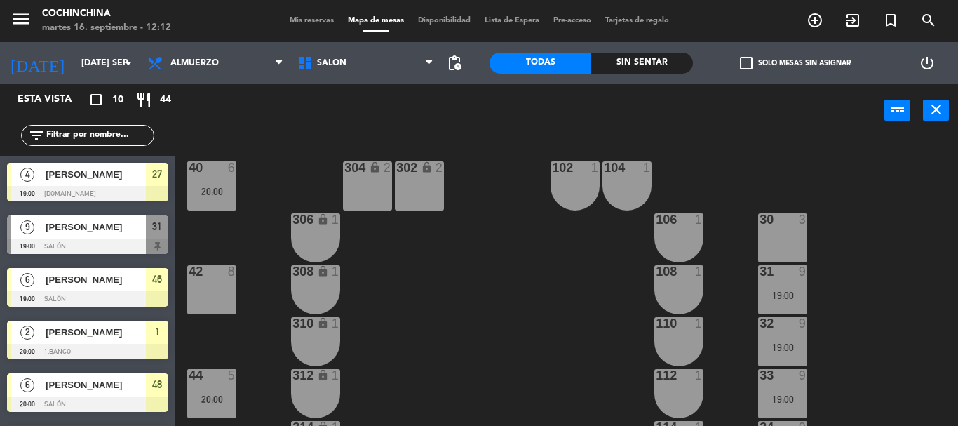
click at [297, 165] on div "40 6 20:00 304 lock 2 102 1 302 lock 2 104 1 306 lock 1 30 3 106 1 42 8 308 loc…" at bounding box center [571, 281] width 773 height 289
click at [304, 22] on span "Mis reservas" at bounding box center [312, 21] width 58 height 8
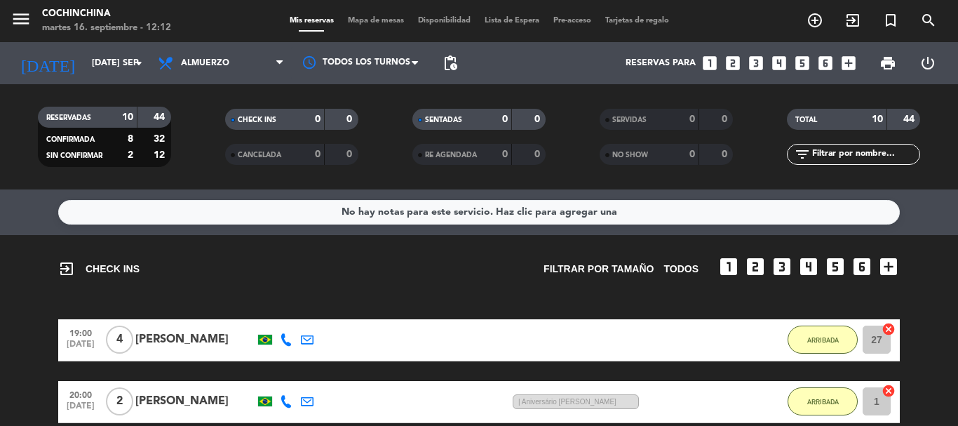
click at [199, 152] on filter-checkbox "CANCELADA 0 0" at bounding box center [291, 154] width 187 height 21
click at [195, 130] on filter-checkbox "RESERVADAS 10 44 CONFIRMADA 8 32 SIN CONFIRMAR 2 12" at bounding box center [104, 137] width 187 height 60
click at [133, 67] on icon "arrow_drop_down" at bounding box center [138, 63] width 17 height 17
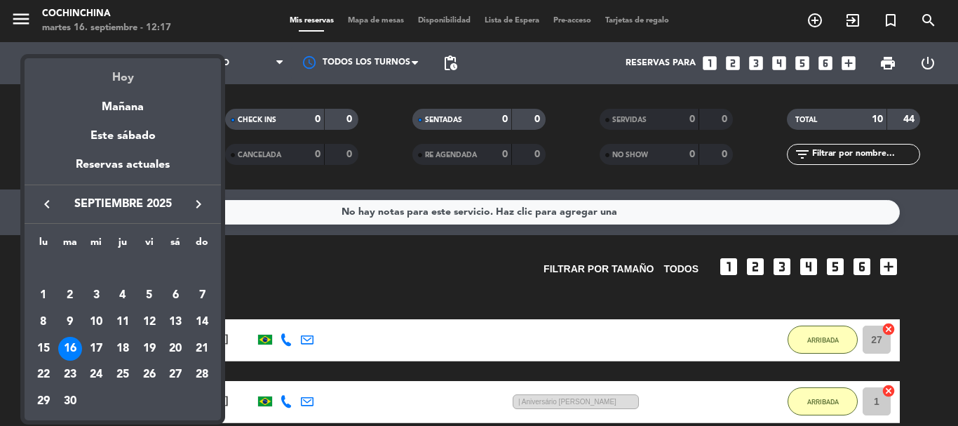
click at [125, 81] on div "Hoy" at bounding box center [123, 72] width 196 height 29
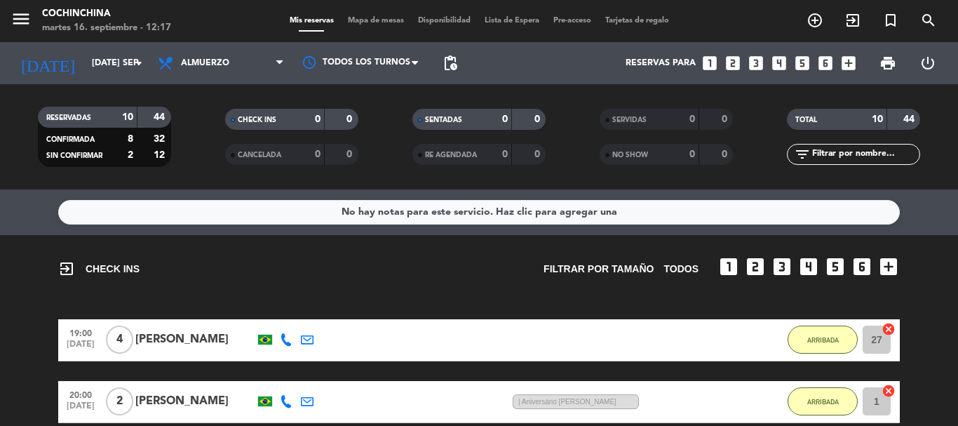
click at [174, 132] on filter-checkbox "RESERVADAS 10 44 CONFIRMADA 8 32 SIN CONFIRMAR 2 12" at bounding box center [104, 137] width 187 height 60
click at [203, 127] on filter-checkbox "CHECK INS 0 0" at bounding box center [291, 119] width 187 height 21
click at [191, 139] on filter-checkbox "RESERVADAS 10 44 CONFIRMADA 8 32 SIN CONFIRMAR 2 12" at bounding box center [104, 137] width 187 height 60
click at [189, 119] on filter-checkbox "RESERVADAS 10 44 CONFIRMADA 8 32 SIN CONFIRMAR 2 12" at bounding box center [104, 137] width 187 height 60
click at [133, 65] on icon "arrow_drop_down" at bounding box center [138, 63] width 17 height 17
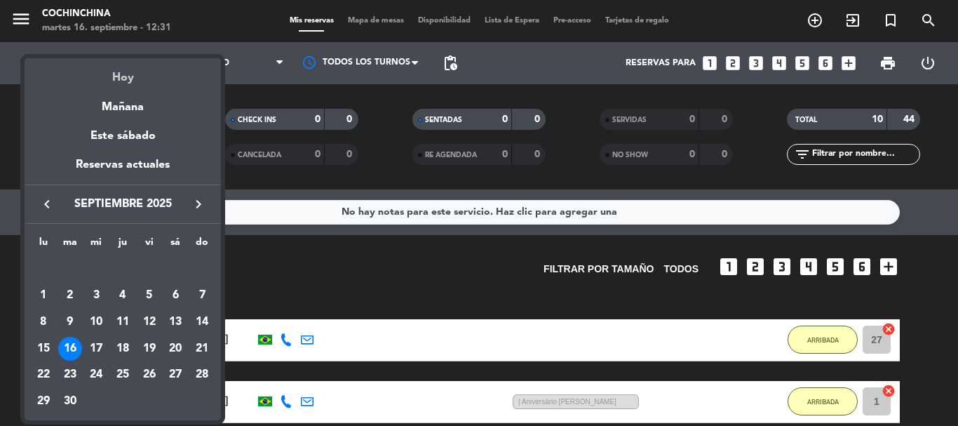
click at [121, 76] on div "Hoy" at bounding box center [123, 72] width 196 height 29
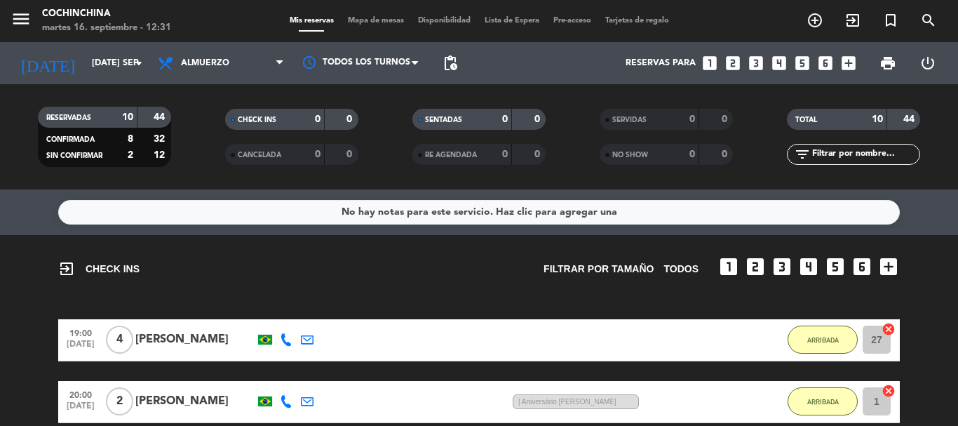
click at [213, 130] on div "CHECK INS 0 0" at bounding box center [291, 126] width 187 height 35
click at [200, 165] on div "CHECK INS 0 0 CANCELADA 0 0" at bounding box center [291, 136] width 187 height 77
click at [108, 63] on input "[DATE] sep." at bounding box center [144, 63] width 118 height 24
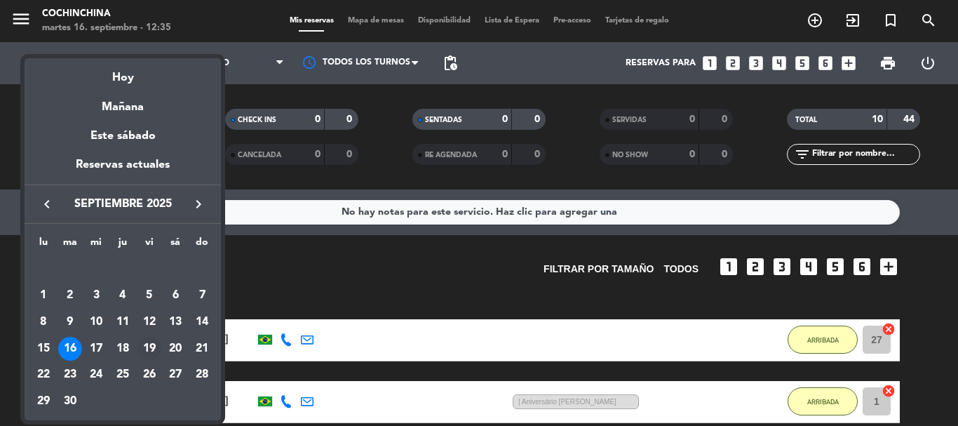
click at [147, 344] on div "19" at bounding box center [149, 349] width 24 height 24
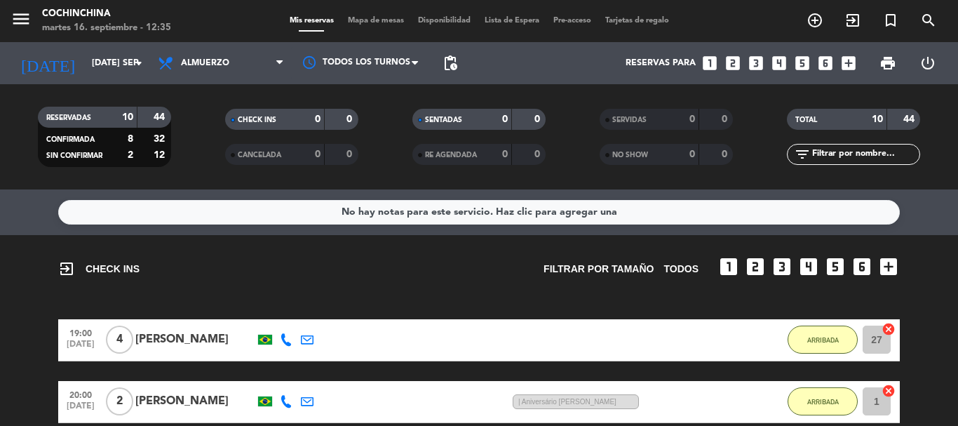
type input "vie. [DATE]"
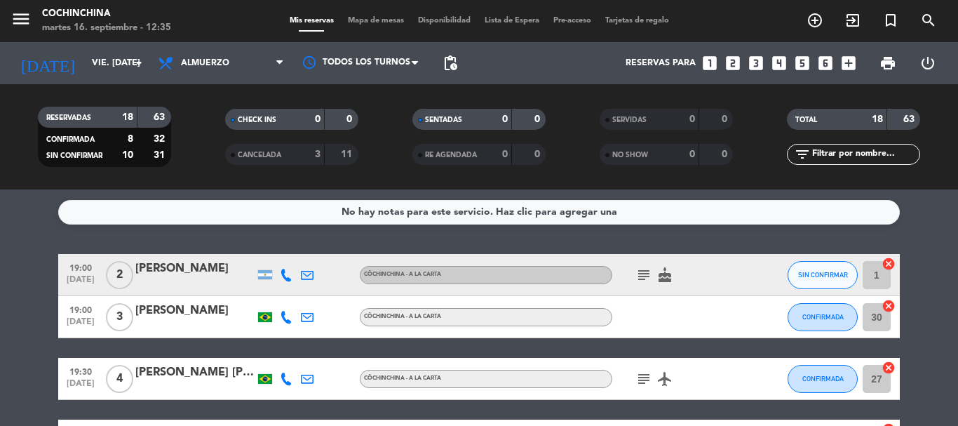
click at [372, 22] on span "Mapa de mesas" at bounding box center [376, 21] width 70 height 8
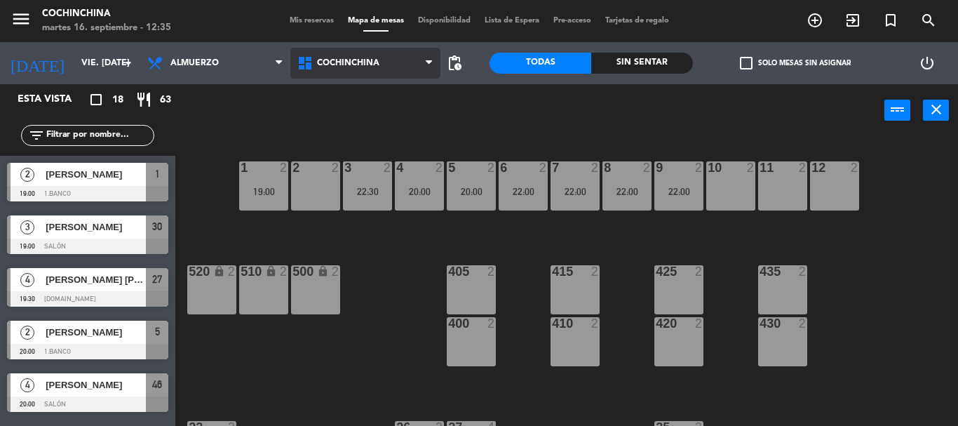
click at [363, 66] on span "Cochinchina" at bounding box center [348, 63] width 62 height 10
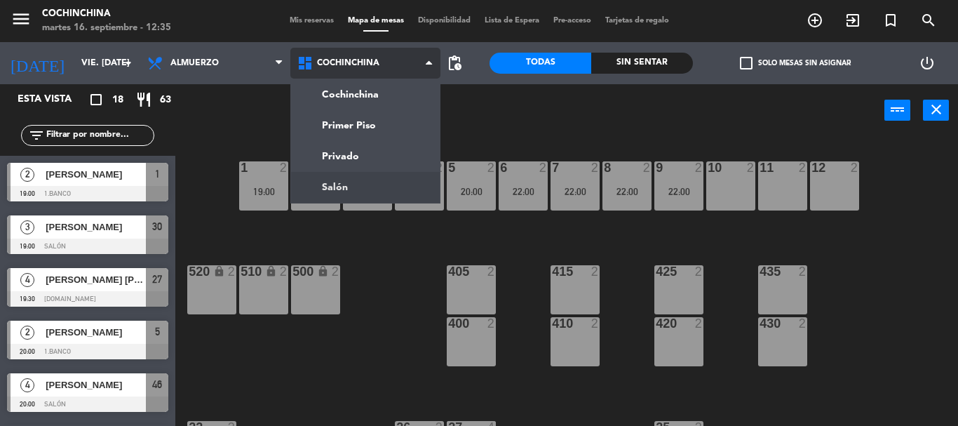
click at [347, 183] on ng-component "menu Cochinchina martes 16. septiembre - 12:35 Mis reservas Mapa de mesas Dispo…" at bounding box center [479, 213] width 958 height 426
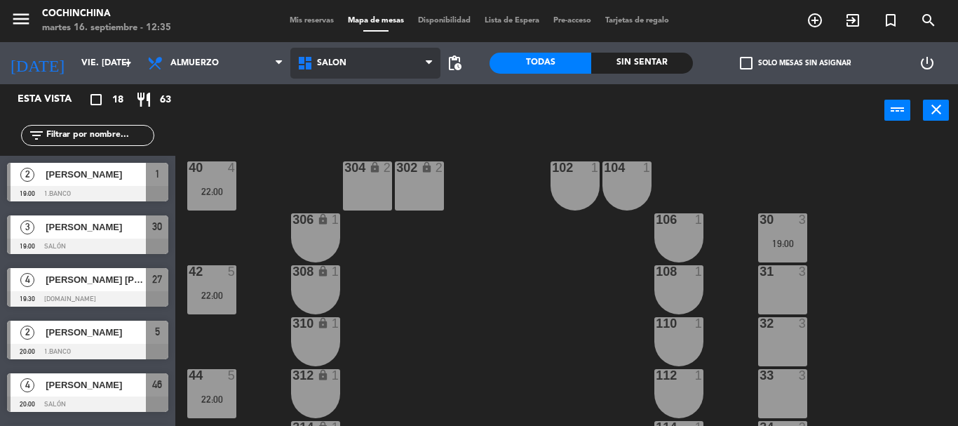
click at [351, 76] on span "Salón" at bounding box center [365, 63] width 150 height 31
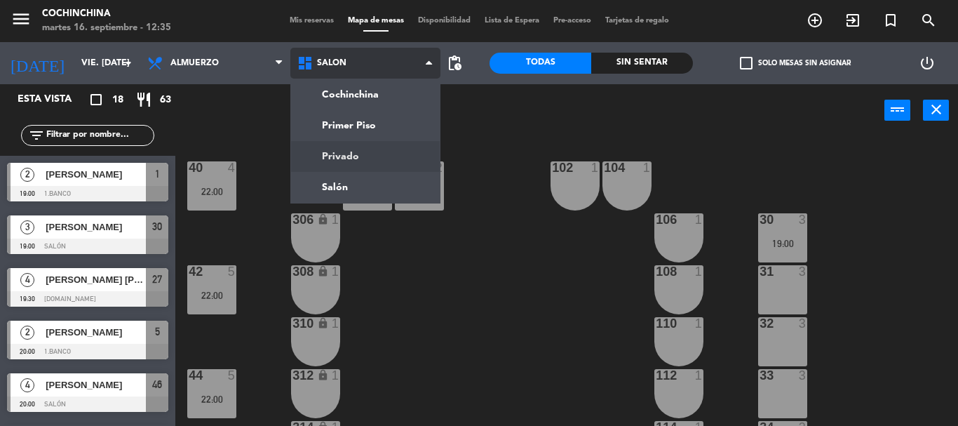
click at [353, 151] on ng-component "menu Cochinchina martes 16. septiembre - 12:35 Mis reservas Mapa de mesas Dispo…" at bounding box center [479, 213] width 958 height 426
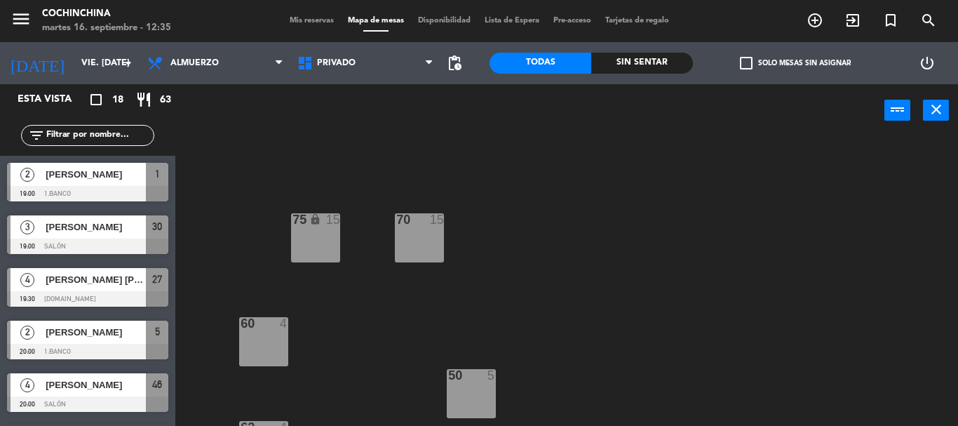
scroll to position [78, 0]
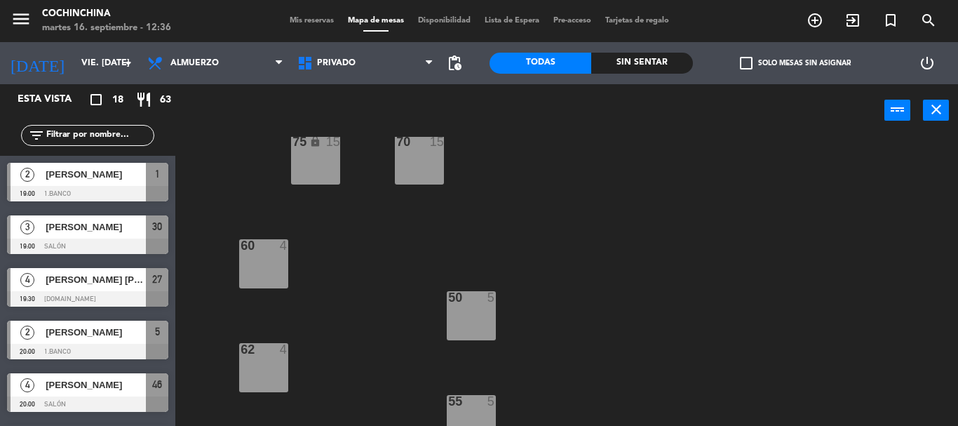
click at [203, 147] on div "75 lock 15 70 15 60 4 50 5 62 4 55 5 64 lock 4 66 lock 2" at bounding box center [571, 281] width 773 height 289
click at [309, 18] on span "Mis reservas" at bounding box center [312, 21] width 58 height 8
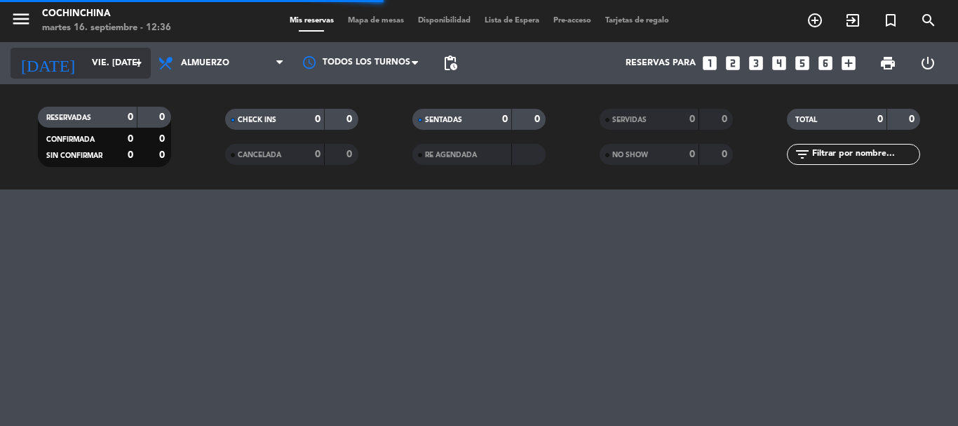
click at [139, 62] on icon "arrow_drop_down" at bounding box center [138, 63] width 17 height 17
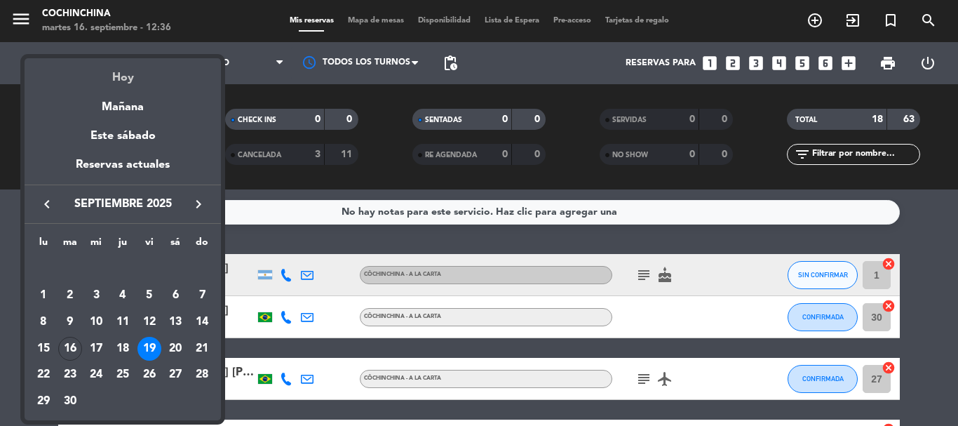
click at [126, 78] on div "Hoy" at bounding box center [123, 72] width 196 height 29
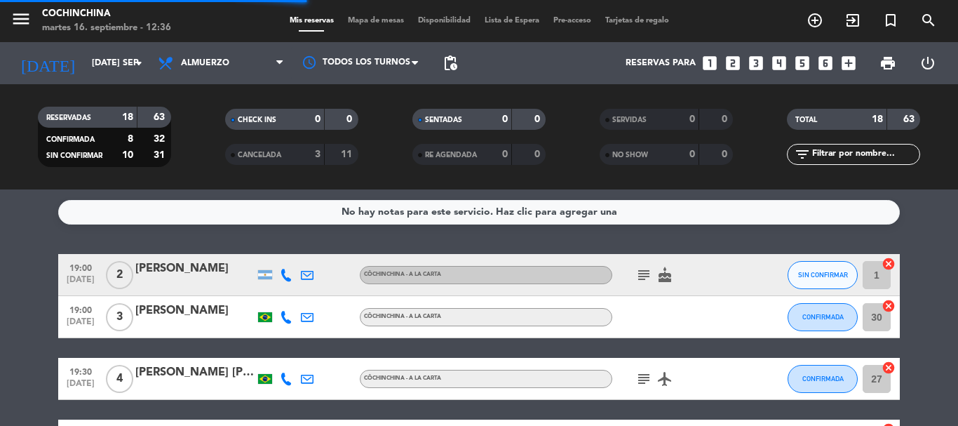
click at [198, 140] on div "CHECK INS 0 0" at bounding box center [291, 126] width 187 height 35
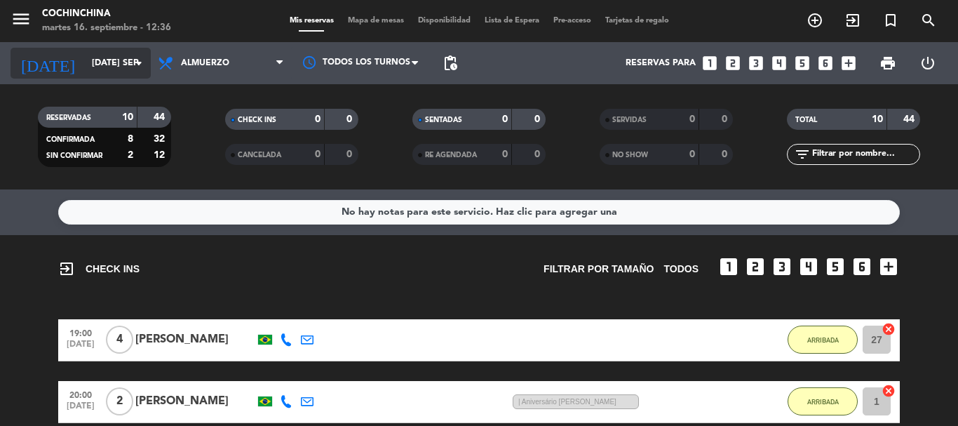
click at [112, 58] on input "[DATE] sep." at bounding box center [144, 63] width 118 height 24
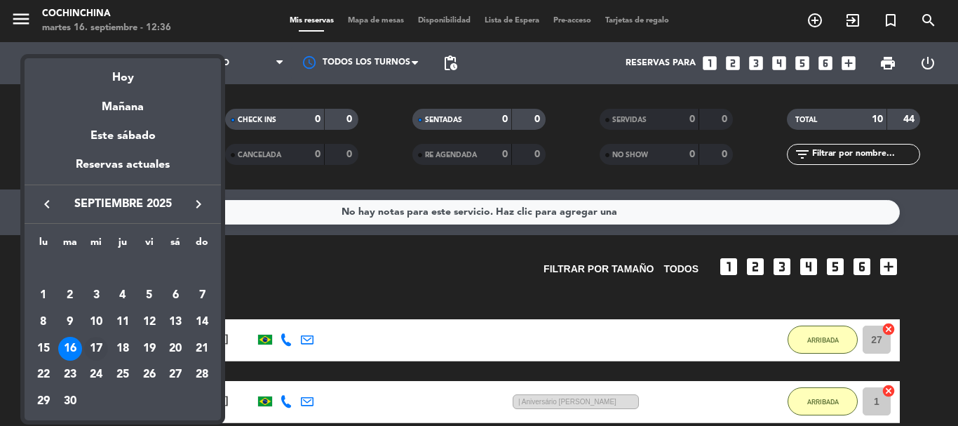
click at [102, 343] on div "17" at bounding box center [96, 349] width 24 height 24
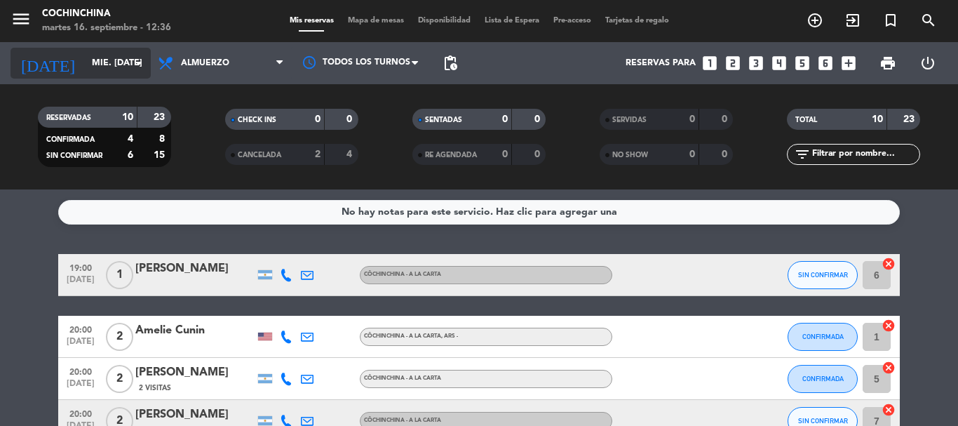
click at [86, 57] on input "mié. [DATE]" at bounding box center [144, 63] width 118 height 24
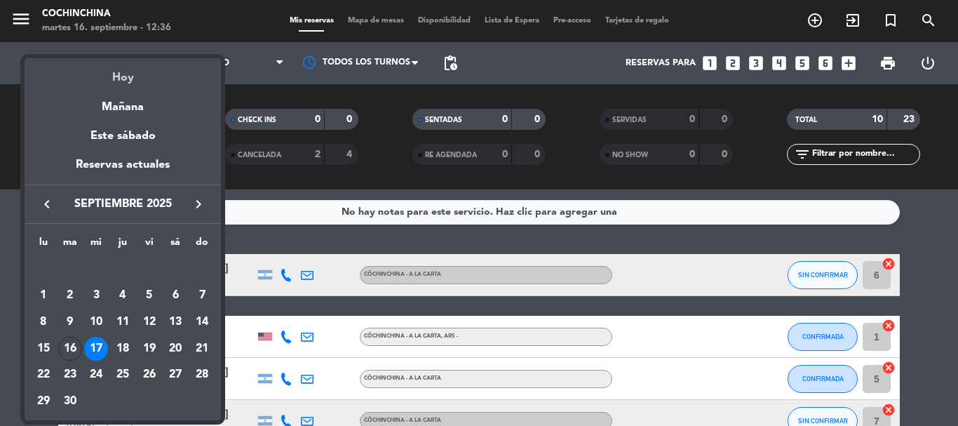
click at [125, 76] on div "Hoy" at bounding box center [123, 72] width 196 height 29
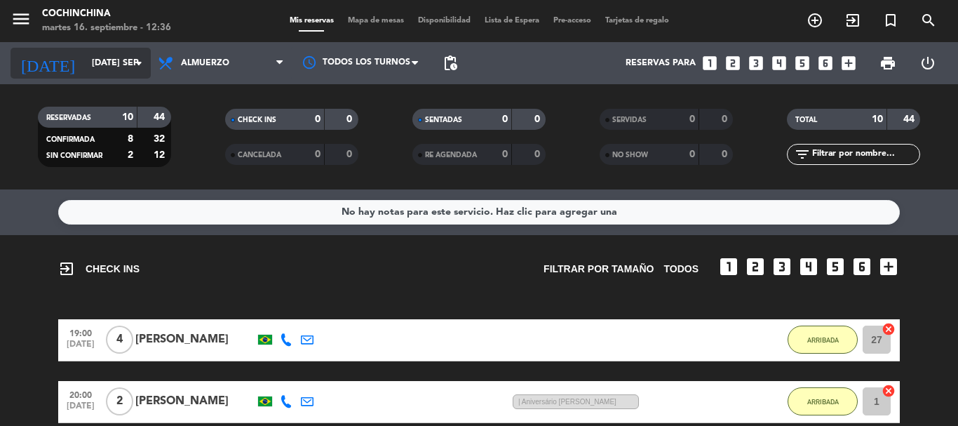
click at [85, 62] on input "[DATE] sep." at bounding box center [144, 63] width 118 height 24
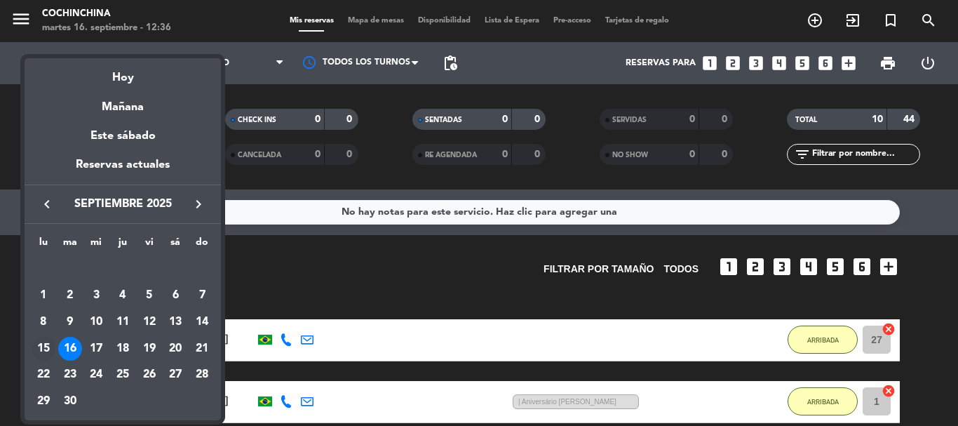
click at [55, 347] on div "15" at bounding box center [44, 349] width 24 height 24
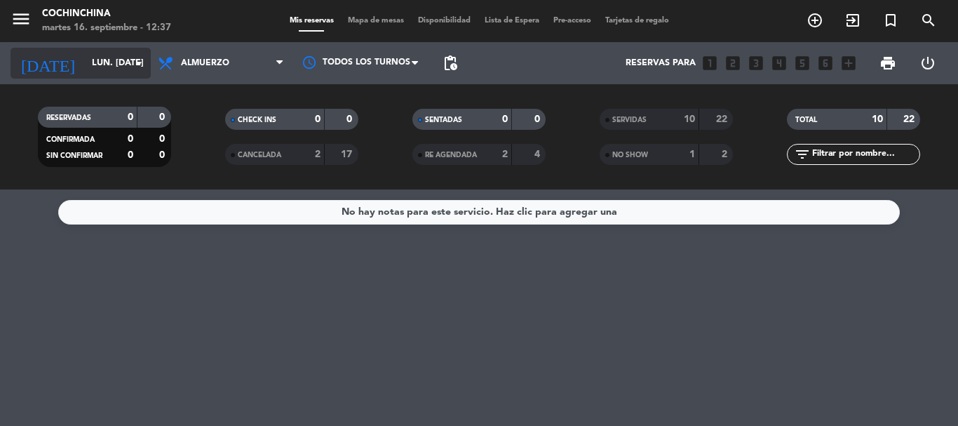
click at [141, 68] on icon "arrow_drop_down" at bounding box center [138, 63] width 17 height 17
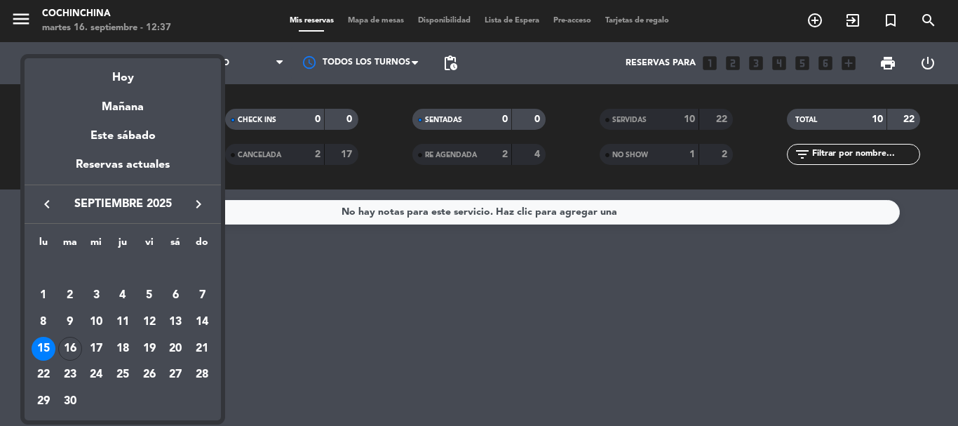
click at [389, 135] on div at bounding box center [479, 213] width 958 height 426
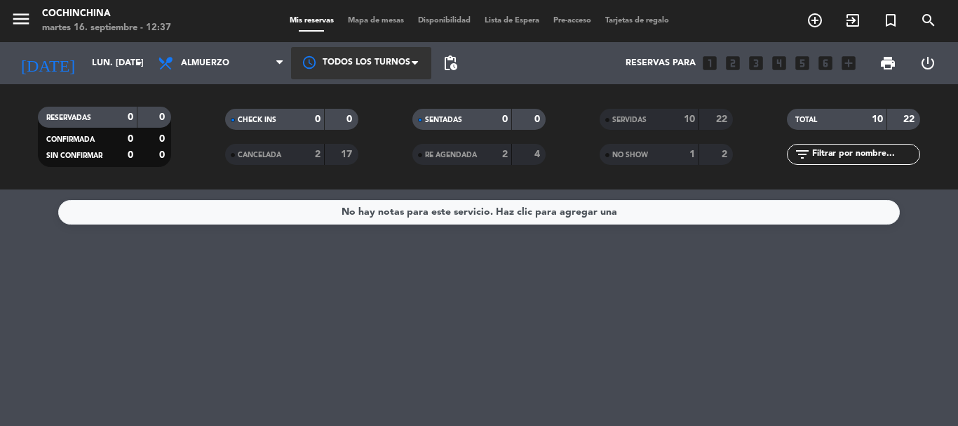
click at [365, 62] on div at bounding box center [361, 63] width 140 height 32
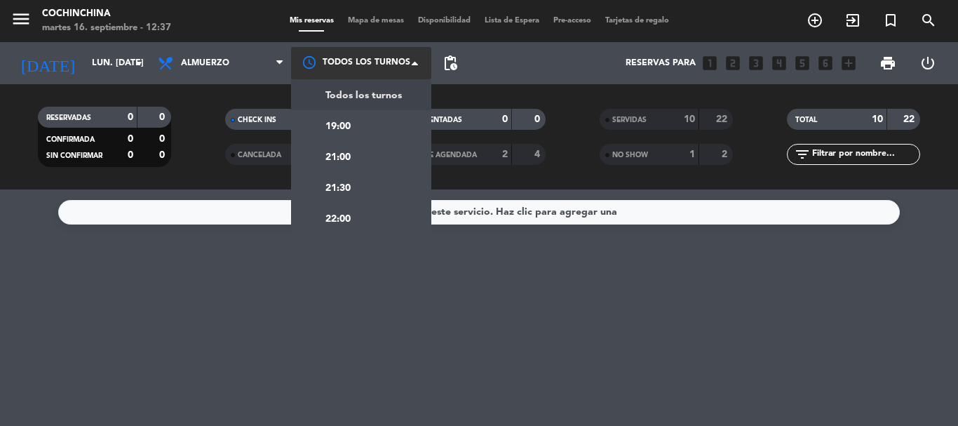
click at [365, 95] on span "Todos los turnos" at bounding box center [363, 96] width 76 height 16
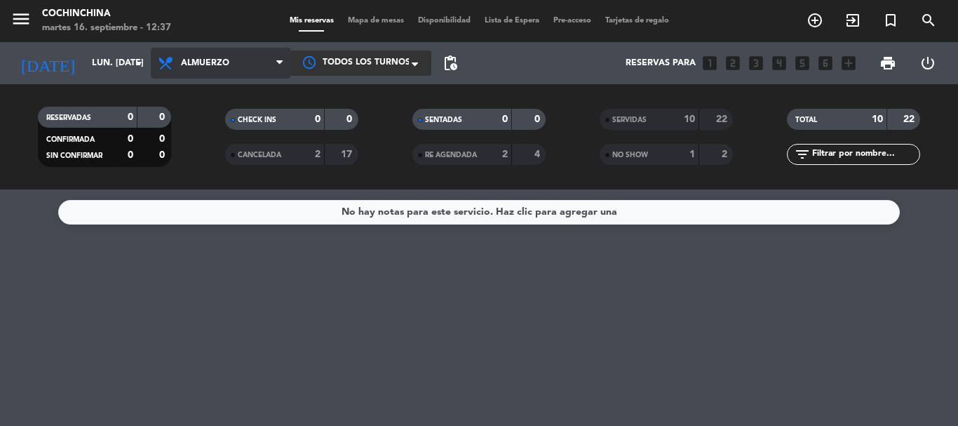
click at [262, 61] on span "Almuerzo" at bounding box center [221, 63] width 140 height 31
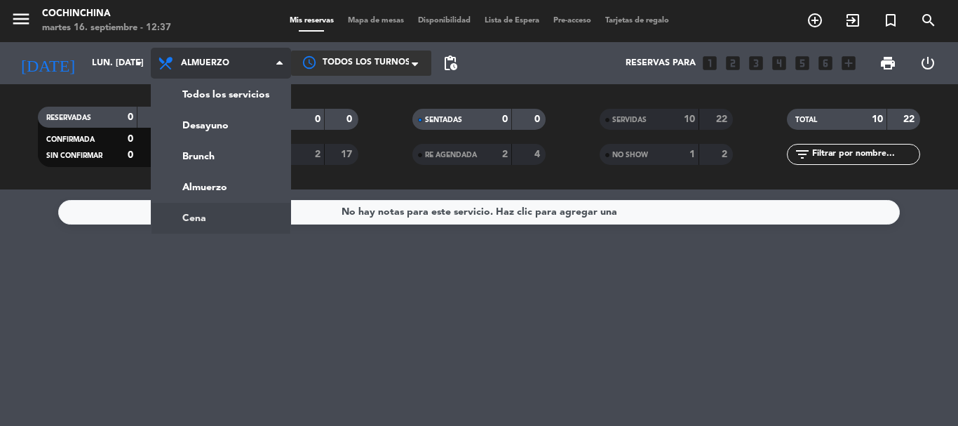
click at [205, 217] on ng-component "menu Cochinchina martes 16. septiembre - 12:37 Mis reservas Mapa de mesas Dispo…" at bounding box center [479, 213] width 958 height 426
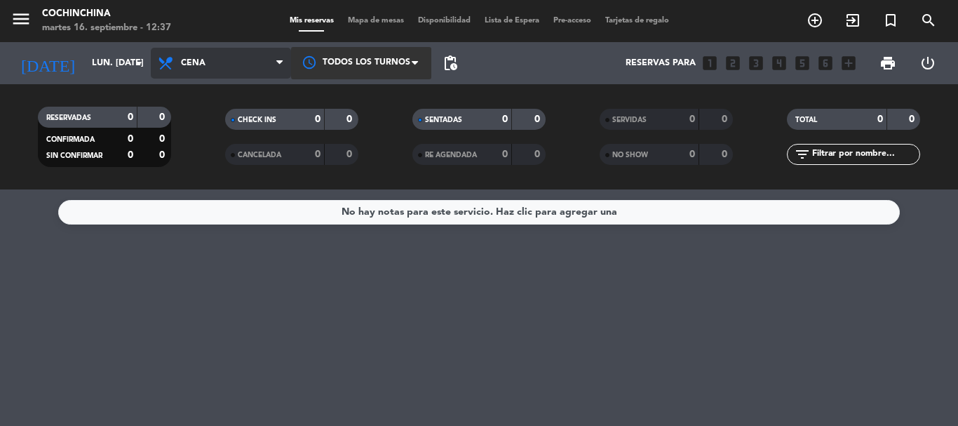
click at [273, 56] on span "Cena" at bounding box center [221, 63] width 140 height 31
click at [203, 187] on div "menu Cochinchina martes 16. septiembre - 12:37 Mis reservas Mapa de mesas Dispo…" at bounding box center [479, 94] width 958 height 189
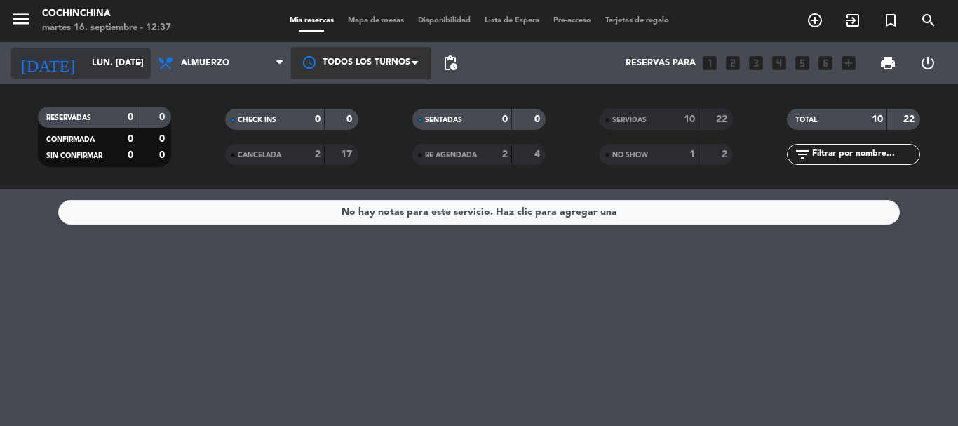
click at [133, 55] on icon "arrow_drop_down" at bounding box center [138, 63] width 17 height 17
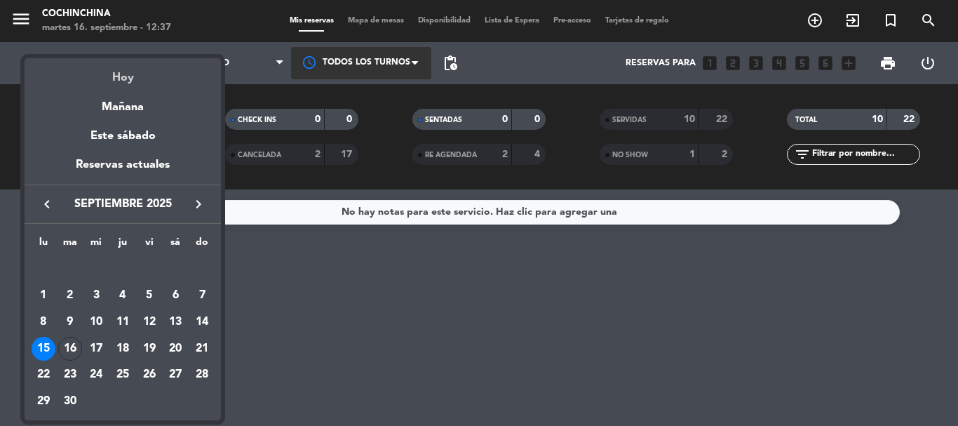
click at [123, 77] on div "Hoy" at bounding box center [123, 72] width 196 height 29
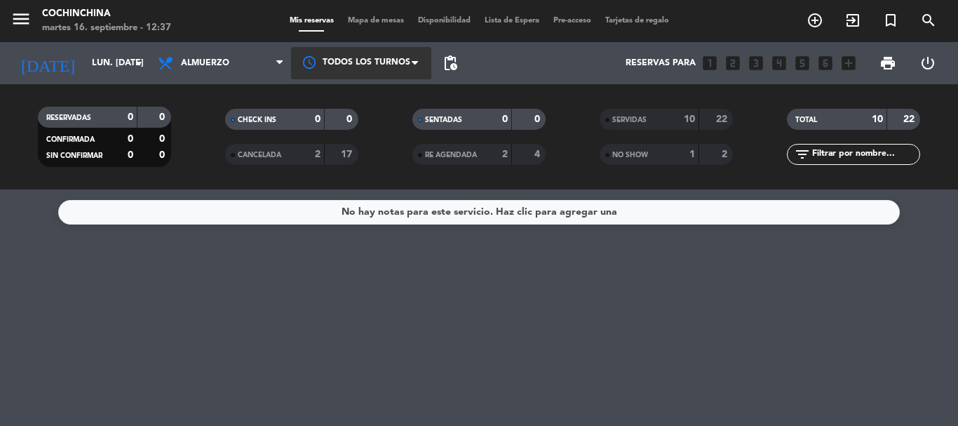
type input "[DATE] sep."
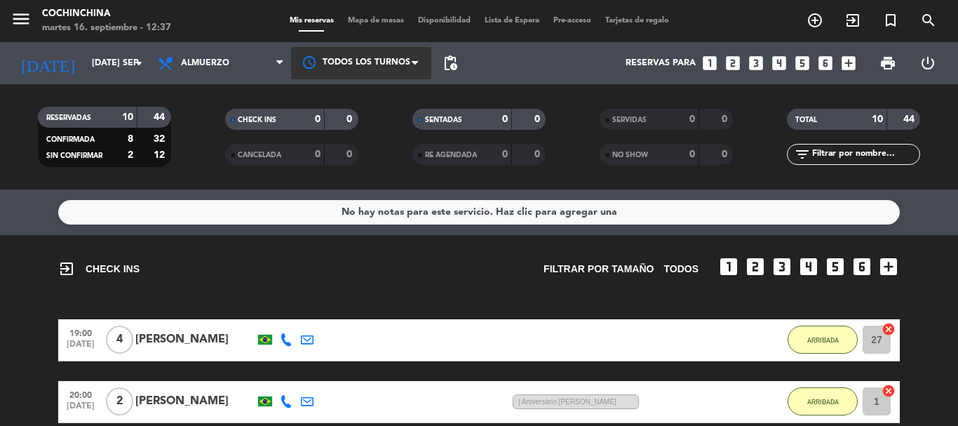
click at [193, 150] on filter-checkbox "RESERVADAS 10 44 CONFIRMADA 8 32 SIN CONFIRMAR 2 12" at bounding box center [104, 137] width 187 height 60
click at [190, 148] on filter-checkbox "RESERVADAS 10 44 CONFIRMADA 8 32 SIN CONFIRMAR 2 12" at bounding box center [104, 137] width 187 height 60
click at [134, 57] on icon "arrow_drop_down" at bounding box center [138, 63] width 17 height 17
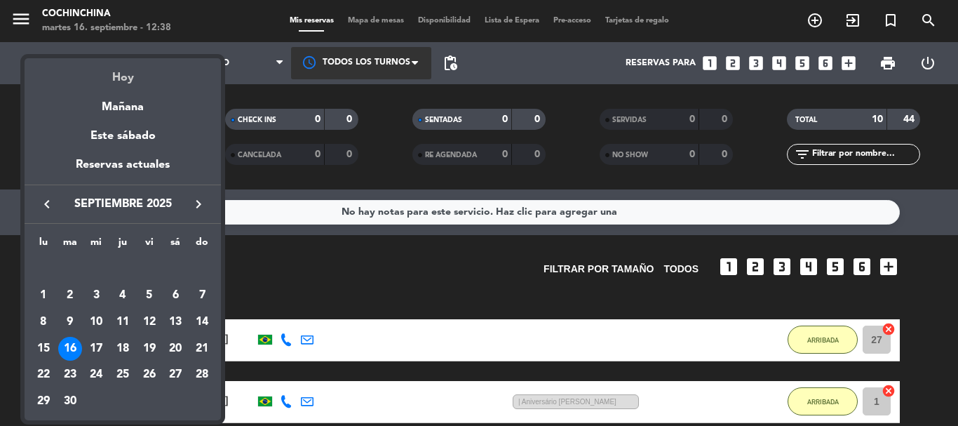
click at [123, 79] on div "Hoy" at bounding box center [123, 72] width 196 height 29
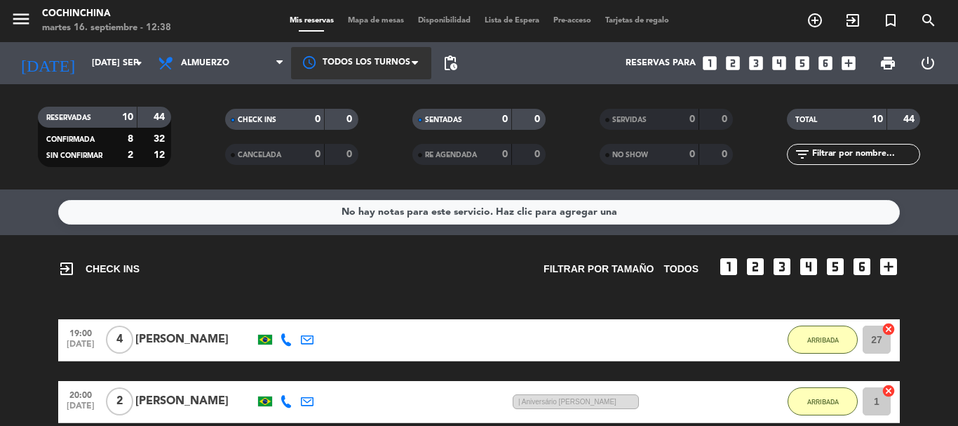
click at [188, 129] on filter-checkbox "RESERVADAS 10 44 CONFIRMADA 8 32 SIN CONFIRMAR 2 12" at bounding box center [104, 137] width 187 height 60
click at [184, 125] on filter-checkbox "RESERVADAS 10 44 CONFIRMADA 8 32 SIN CONFIRMAR 2 12" at bounding box center [104, 137] width 187 height 60
click at [249, 60] on span "Almuerzo" at bounding box center [221, 63] width 140 height 31
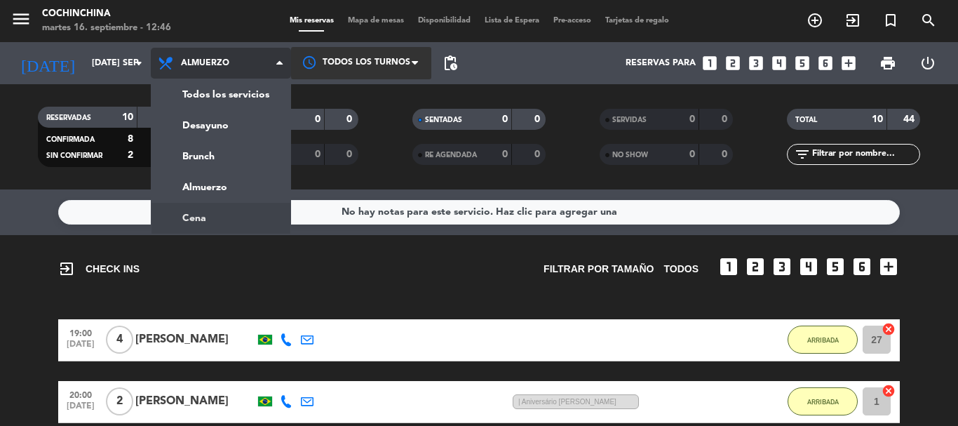
click at [196, 213] on ng-component "menu Cochinchina martes 16. septiembre - 12:46 Mis reservas Mapa de mesas Dispo…" at bounding box center [479, 213] width 958 height 426
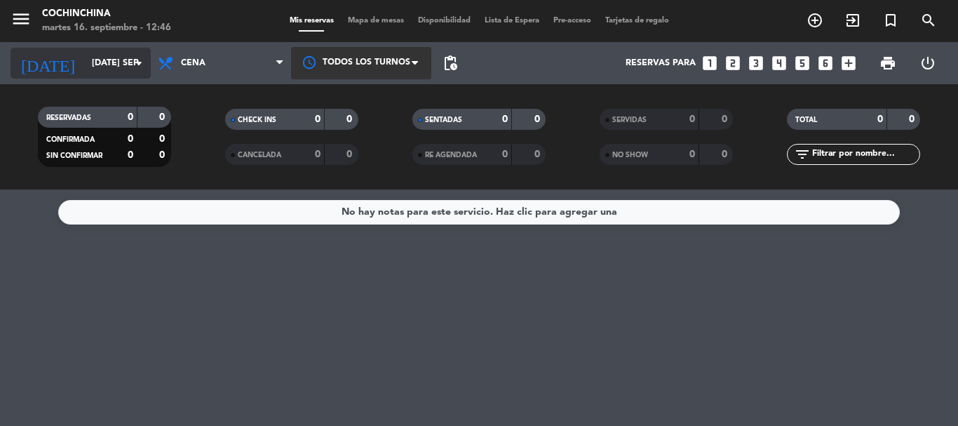
click at [116, 60] on input "[DATE] sep." at bounding box center [144, 63] width 118 height 24
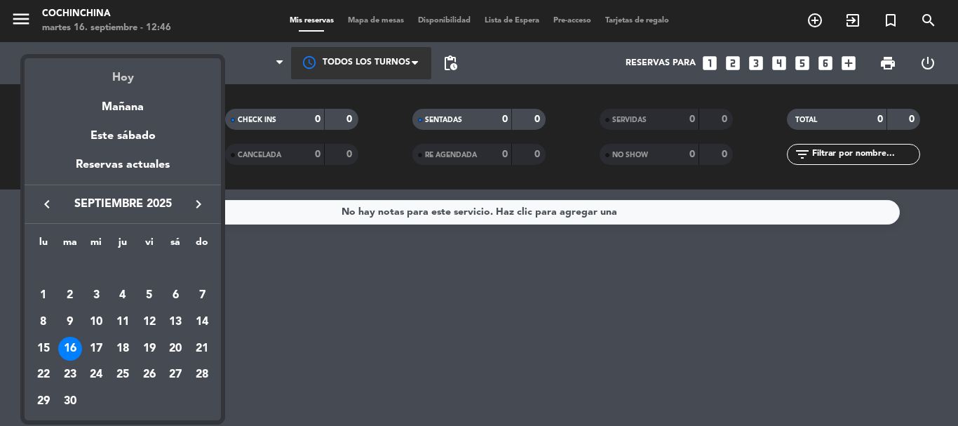
click at [129, 78] on div "Hoy" at bounding box center [123, 72] width 196 height 29
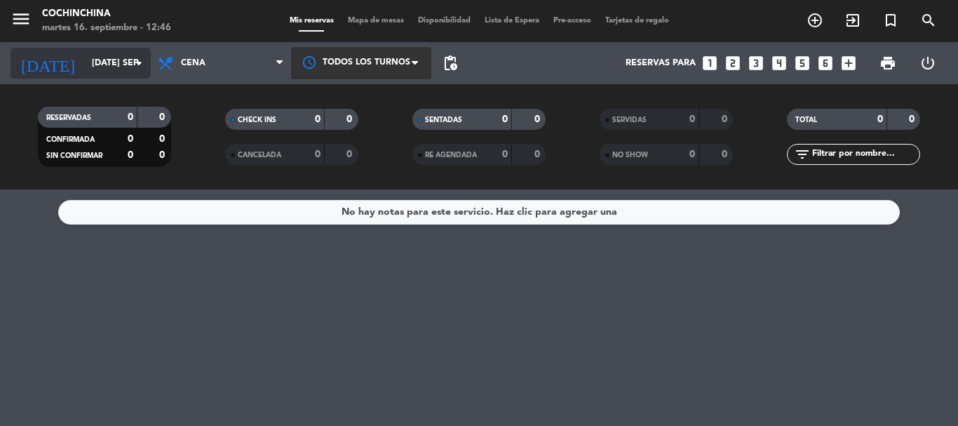
click at [132, 63] on icon "arrow_drop_down" at bounding box center [138, 63] width 17 height 17
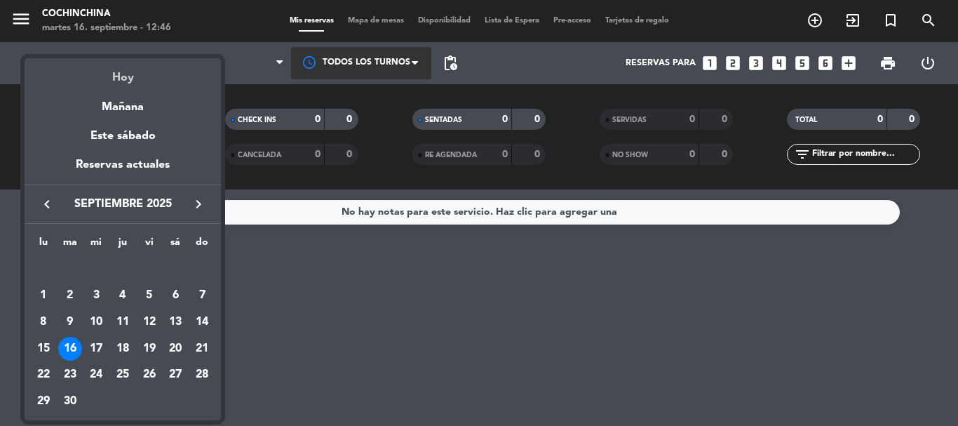
click at [122, 77] on div "Hoy" at bounding box center [123, 72] width 196 height 29
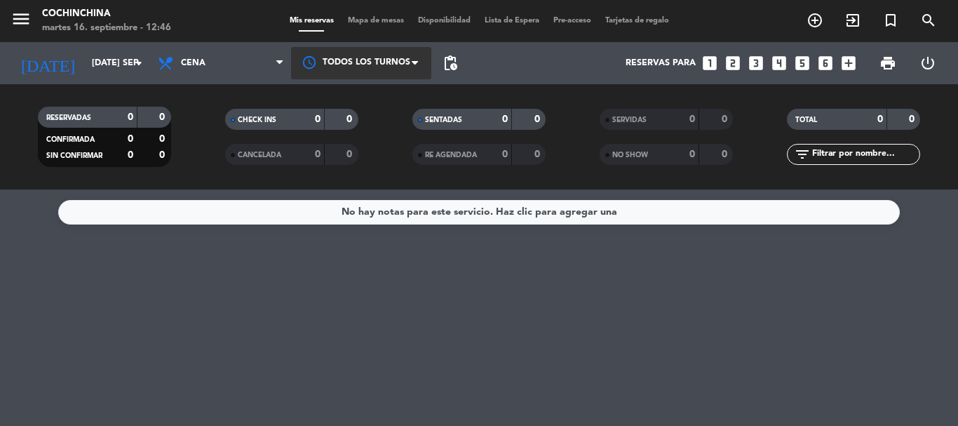
click at [189, 109] on filter-checkbox "RESERVADAS 0 0 CONFIRMADA 0 0 SIN CONFIRMAR 0 0" at bounding box center [104, 137] width 187 height 60
click at [189, 140] on filter-checkbox "RESERVADAS 0 0 CONFIRMADA 0 0 SIN CONFIRMAR 0 0" at bounding box center [104, 137] width 187 height 60
click at [226, 57] on span "Cena" at bounding box center [221, 63] width 140 height 31
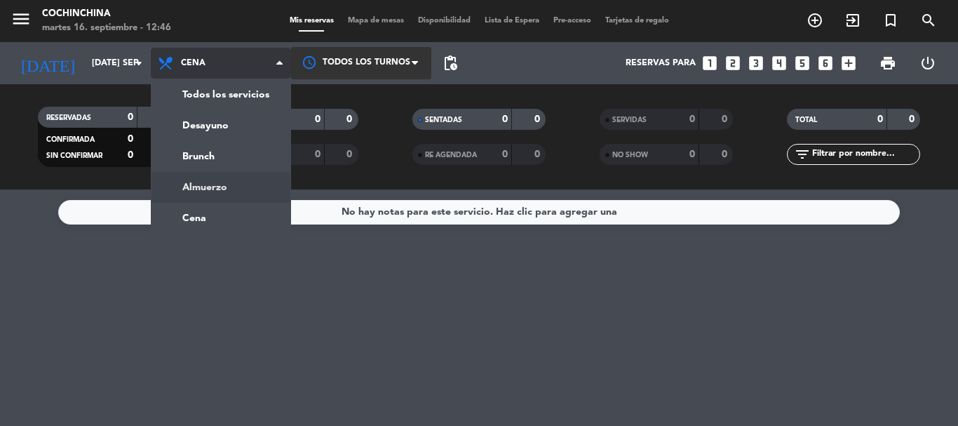
click at [211, 186] on div "menu Cochinchina martes 16. septiembre - 12:46 Mis reservas Mapa de mesas Dispo…" at bounding box center [479, 94] width 958 height 189
